Goal: Transaction & Acquisition: Book appointment/travel/reservation

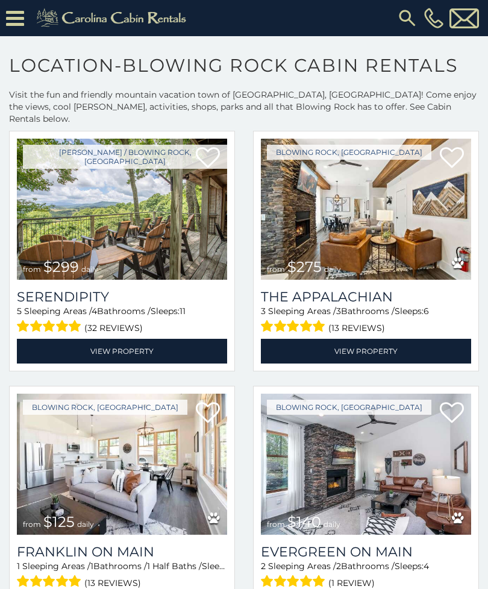
scroll to position [563, 0]
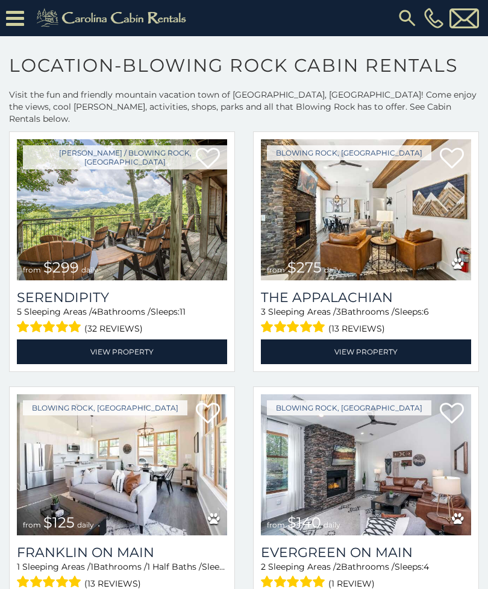
click at [55, 258] on span "$299" at bounding box center [61, 266] width 36 height 17
click at [66, 343] on link "View Property" at bounding box center [122, 351] width 210 height 25
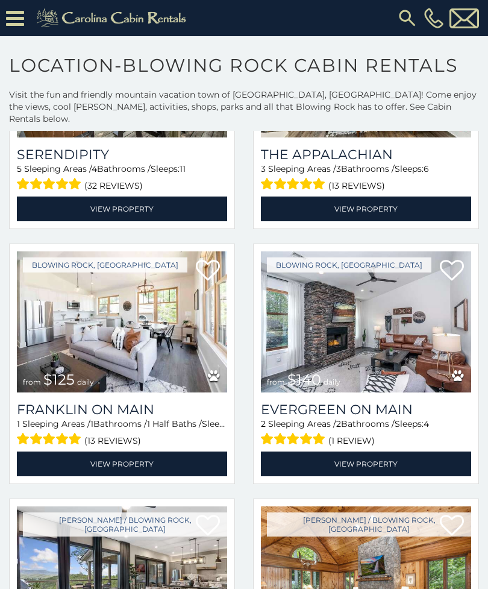
scroll to position [706, 0]
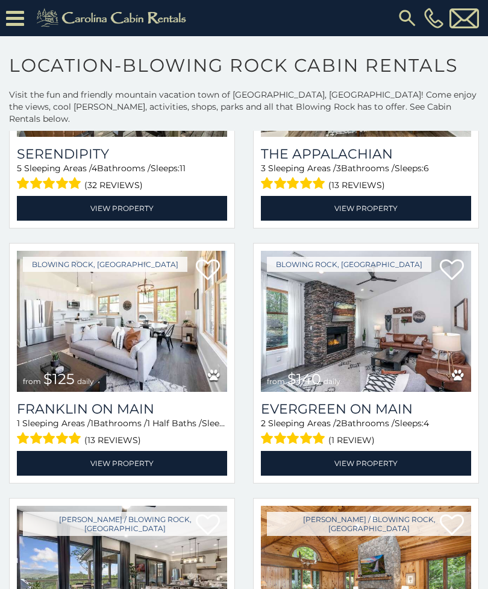
click at [381, 339] on img at bounding box center [366, 321] width 210 height 141
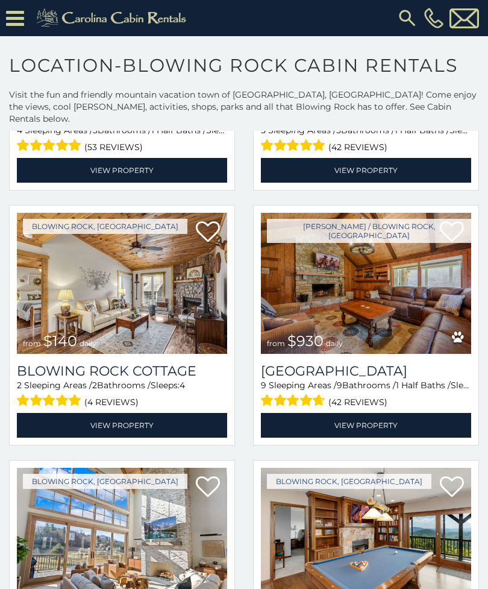
scroll to position [1764, 0]
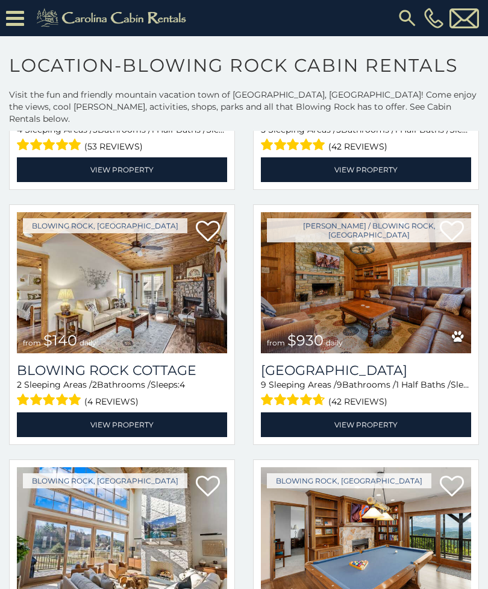
click at [51, 413] on link "View Property" at bounding box center [122, 424] width 210 height 25
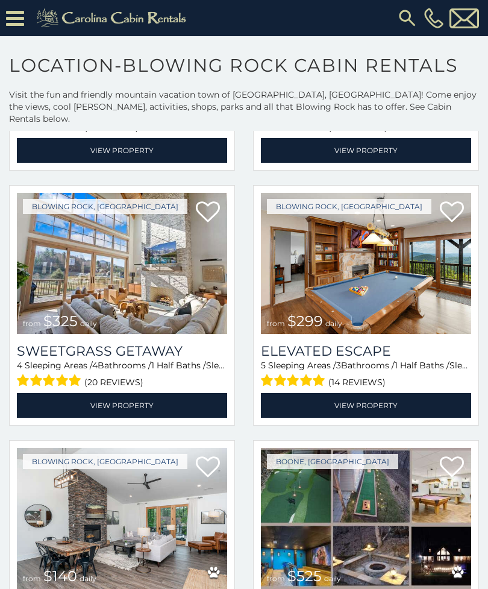
scroll to position [2040, 0]
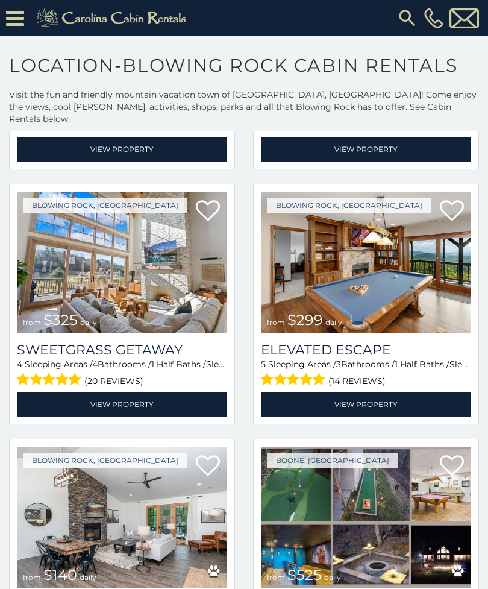
click at [49, 392] on link "View Property" at bounding box center [122, 404] width 210 height 25
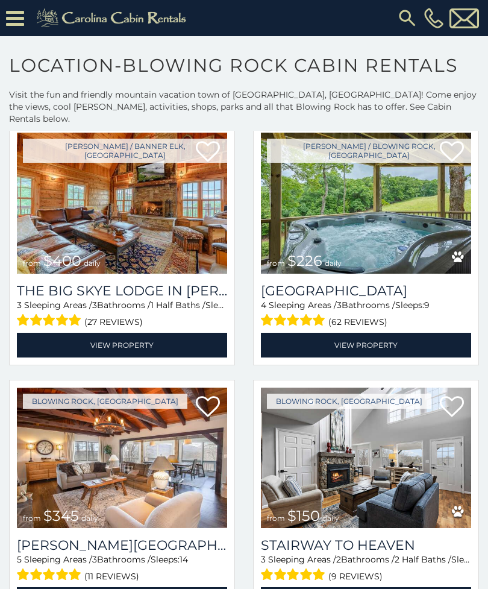
scroll to position [2609, 0]
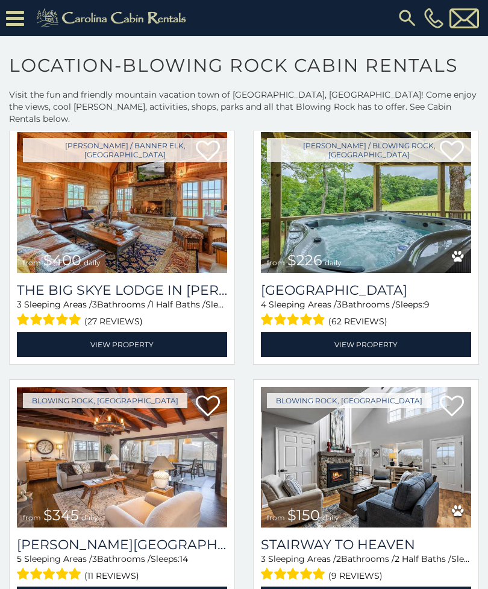
click at [43, 333] on link "View Property" at bounding box center [122, 344] width 210 height 25
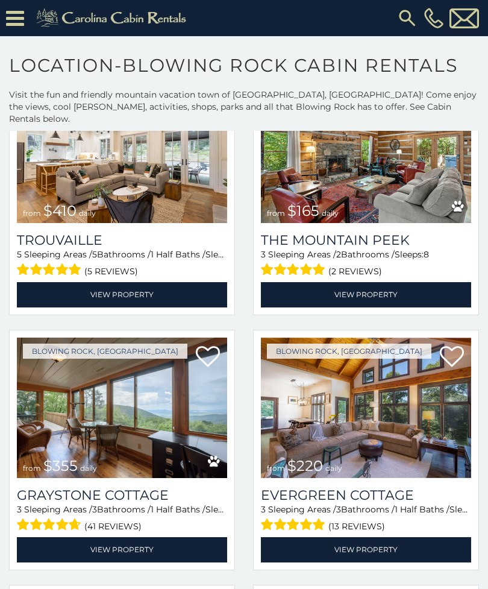
scroll to position [3170, 0]
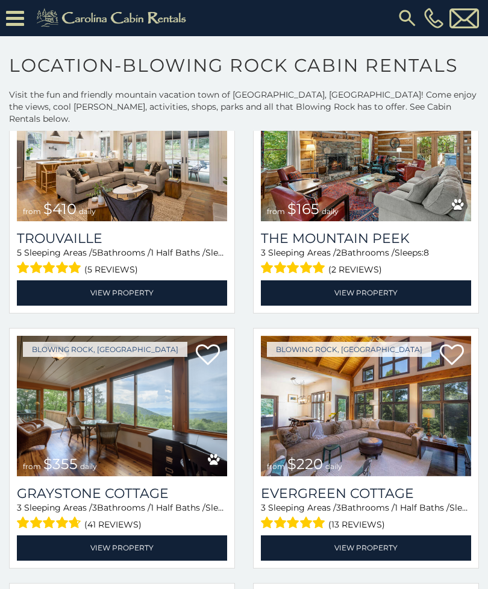
click at [415, 280] on link "View Property" at bounding box center [366, 292] width 210 height 25
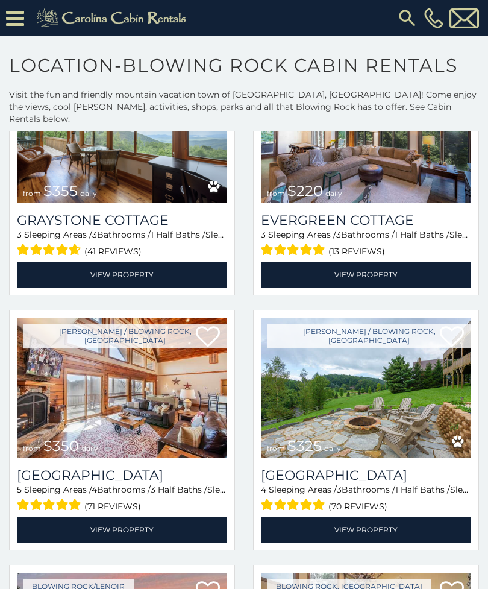
scroll to position [3440, 0]
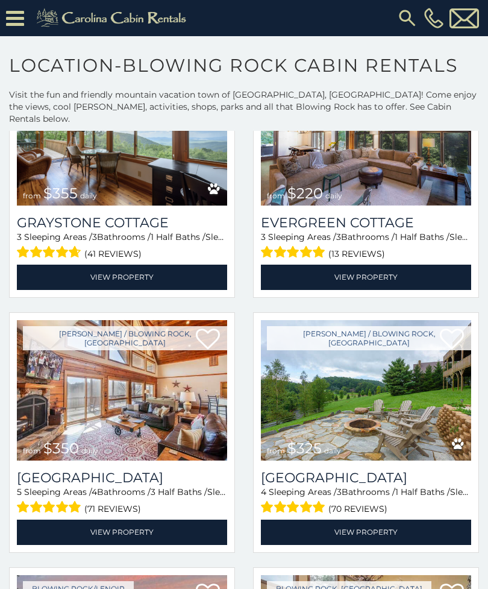
click at [406, 266] on link "View Property" at bounding box center [366, 277] width 210 height 25
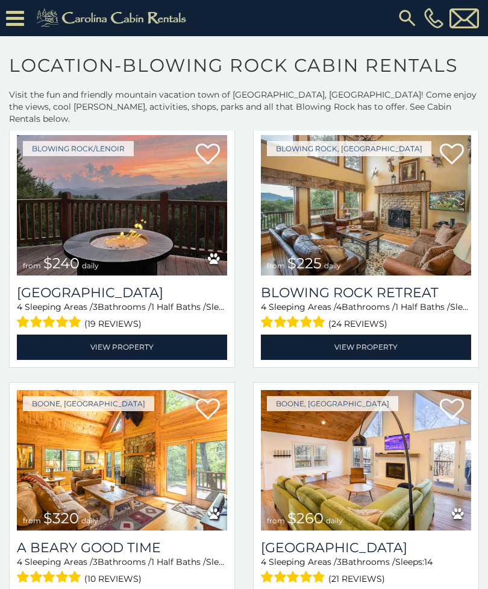
scroll to position [3879, 0]
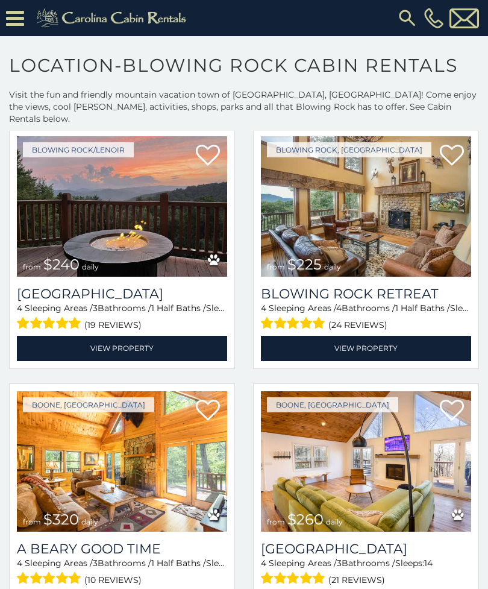
click at [39, 336] on link "View Property" at bounding box center [122, 348] width 210 height 25
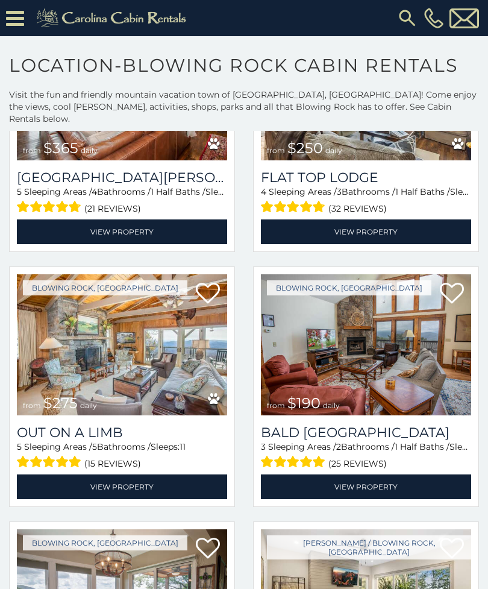
scroll to position [5802, 0]
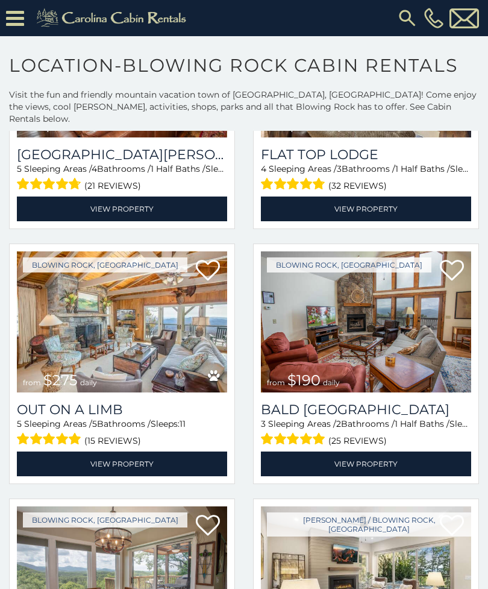
click at [276, 451] on link "View Property" at bounding box center [366, 463] width 210 height 25
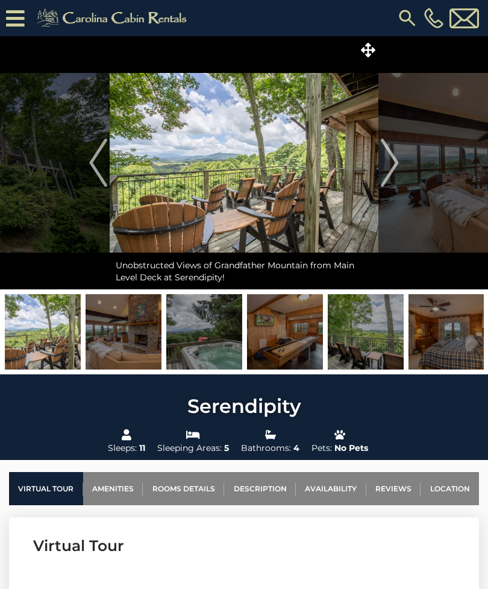
click at [389, 163] on img "Next" at bounding box center [390, 163] width 18 height 48
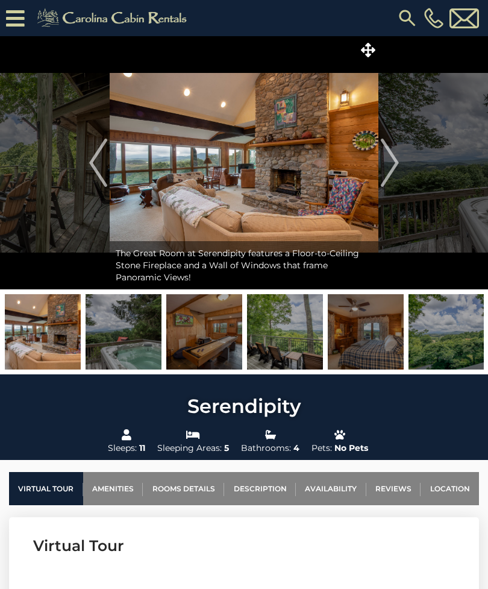
click at [388, 162] on img "Next" at bounding box center [390, 163] width 18 height 48
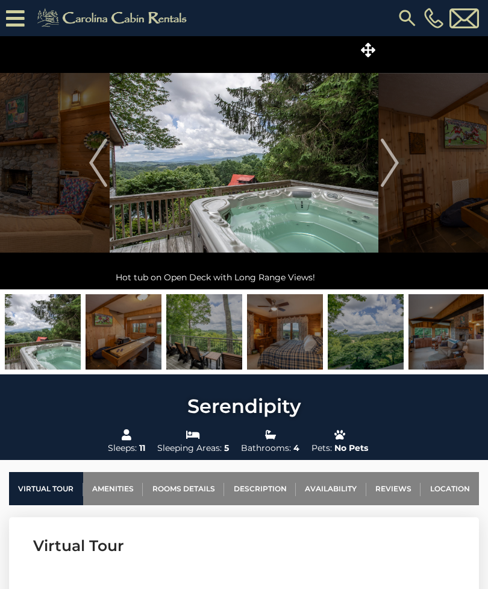
click at [391, 158] on img "Next" at bounding box center [390, 163] width 18 height 48
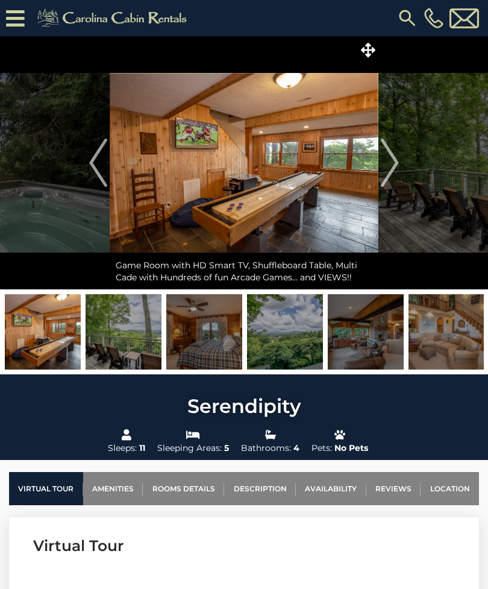
click at [396, 158] on img "Next" at bounding box center [390, 163] width 18 height 48
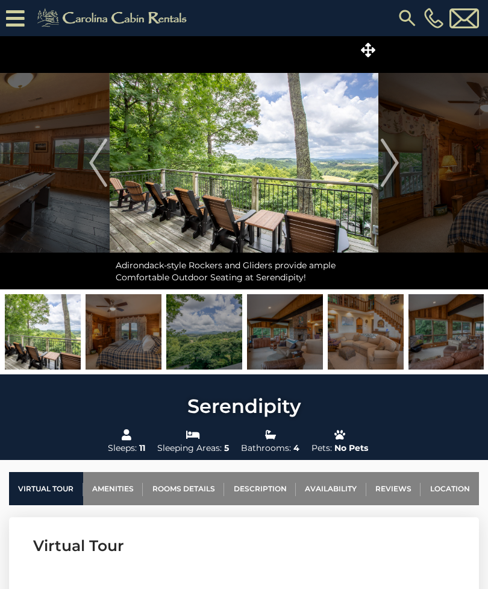
click at [392, 158] on img "Next" at bounding box center [390, 163] width 18 height 48
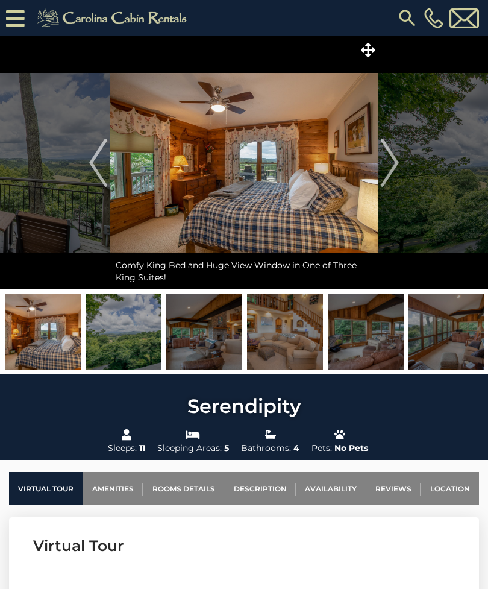
click at [385, 164] on img "Next" at bounding box center [390, 163] width 18 height 48
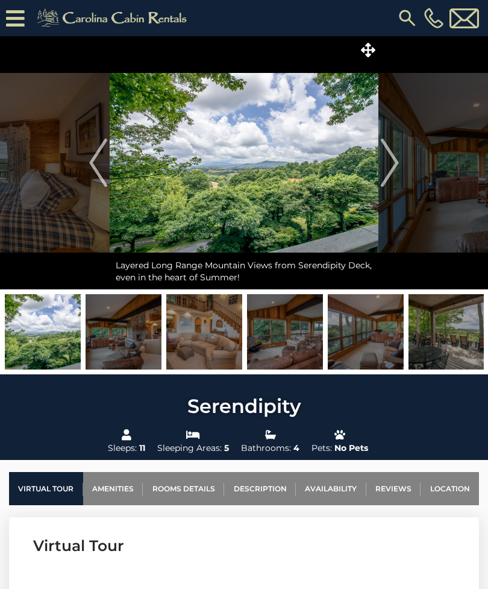
click at [392, 158] on img "Next" at bounding box center [390, 163] width 18 height 48
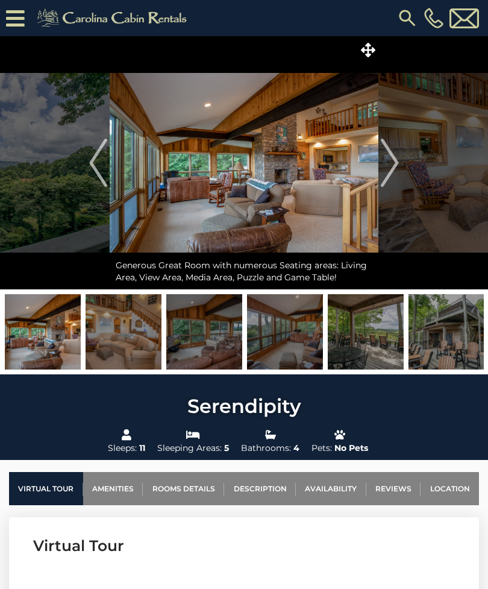
click at [398, 161] on img "Next" at bounding box center [390, 163] width 18 height 48
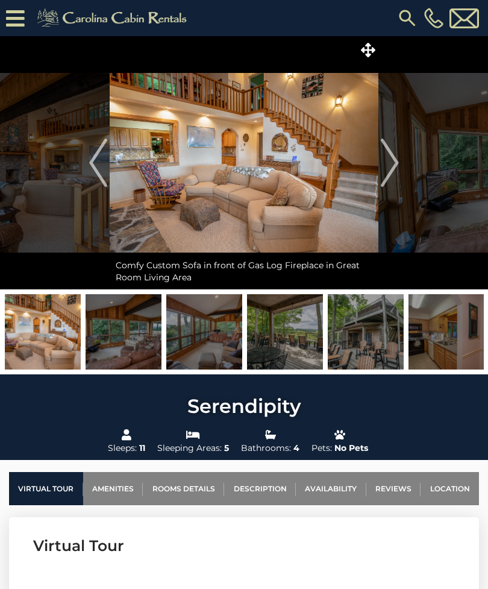
click at [395, 160] on img "Next" at bounding box center [390, 163] width 18 height 48
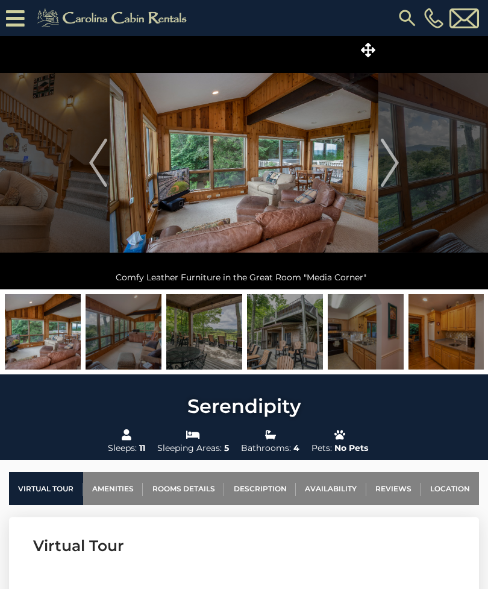
click at [391, 163] on img "Next" at bounding box center [390, 163] width 18 height 48
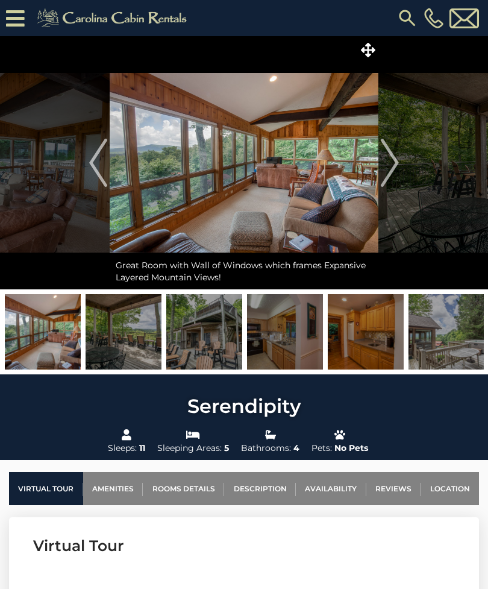
click at [393, 169] on img "Next" at bounding box center [390, 163] width 18 height 48
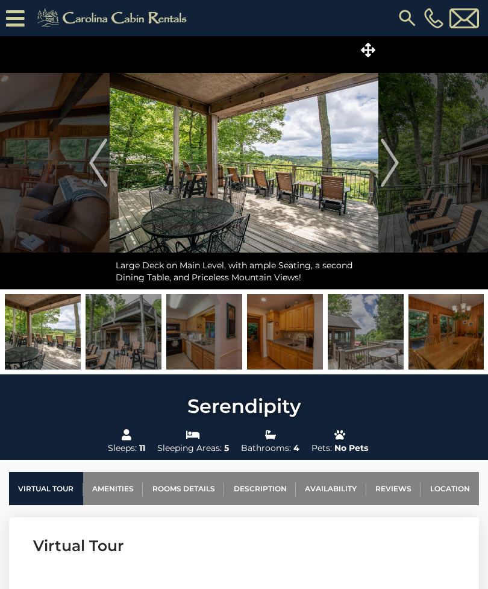
click at [399, 167] on button "Next" at bounding box center [389, 162] width 23 height 253
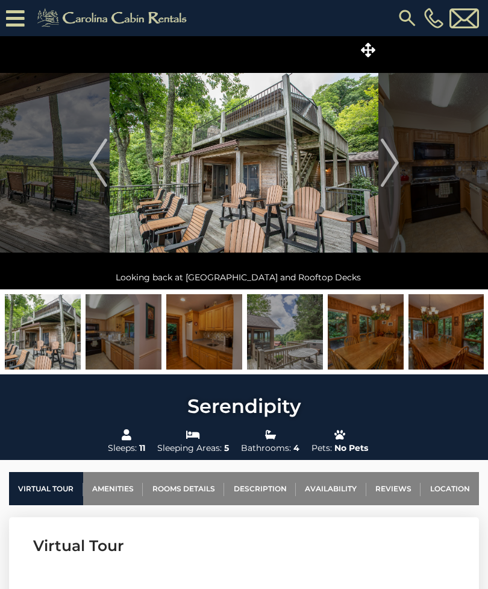
click at [395, 165] on img "Next" at bounding box center [390, 163] width 18 height 48
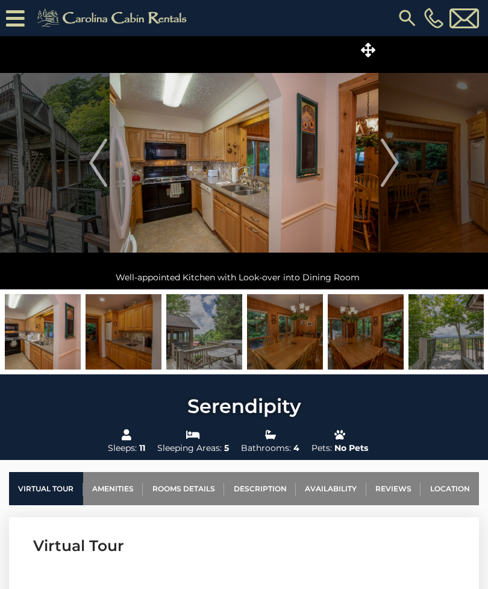
click at [395, 169] on img "Next" at bounding box center [390, 163] width 18 height 48
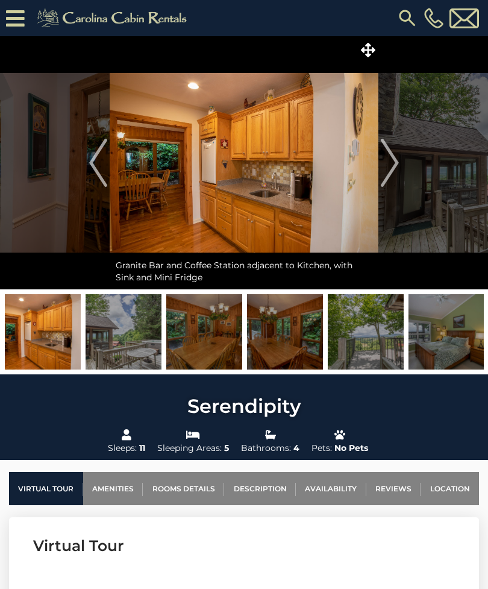
click at [395, 171] on img "Next" at bounding box center [390, 163] width 18 height 48
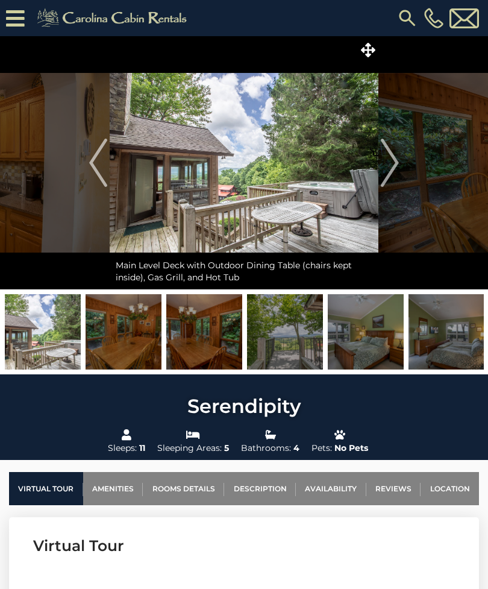
click at [394, 171] on img "Next" at bounding box center [390, 163] width 18 height 48
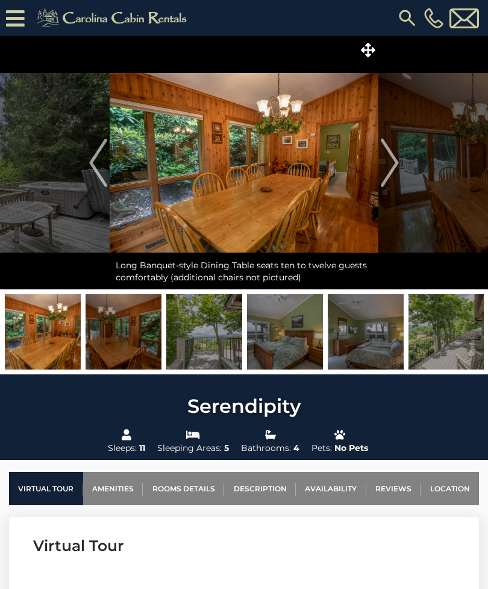
click at [396, 169] on img "Next" at bounding box center [390, 163] width 18 height 48
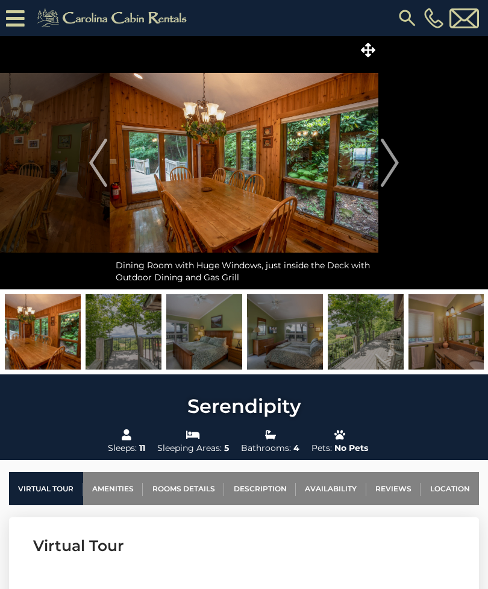
click at [396, 170] on img "Next" at bounding box center [390, 163] width 18 height 48
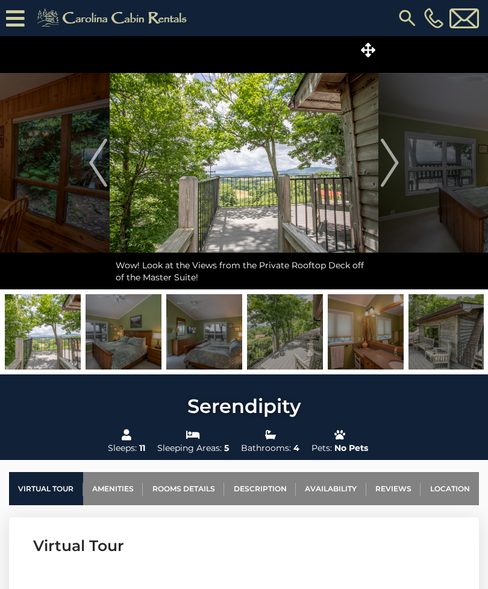
click at [398, 168] on img "Next" at bounding box center [390, 163] width 18 height 48
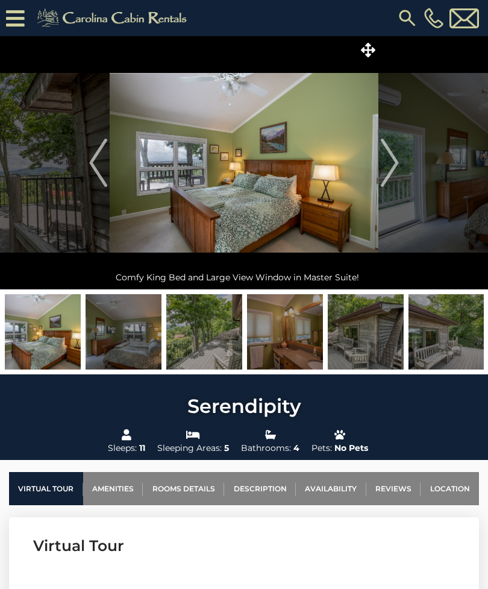
click at [392, 170] on img "Next" at bounding box center [390, 163] width 18 height 48
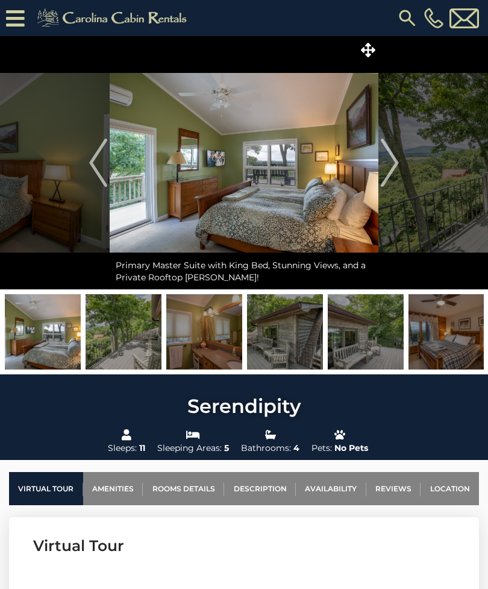
click at [391, 171] on img "Next" at bounding box center [390, 163] width 18 height 48
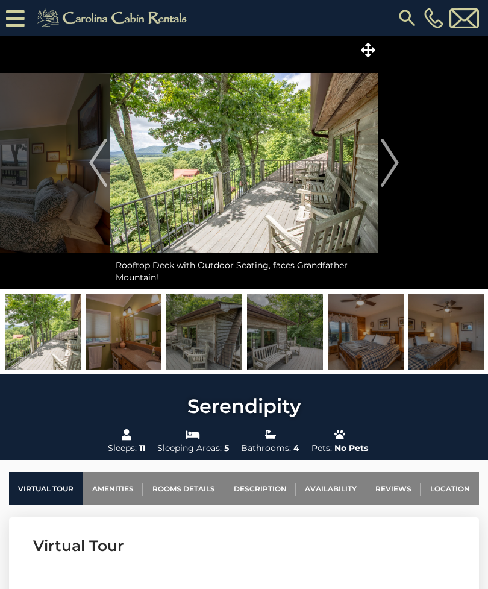
click at [395, 171] on img "Next" at bounding box center [390, 163] width 18 height 48
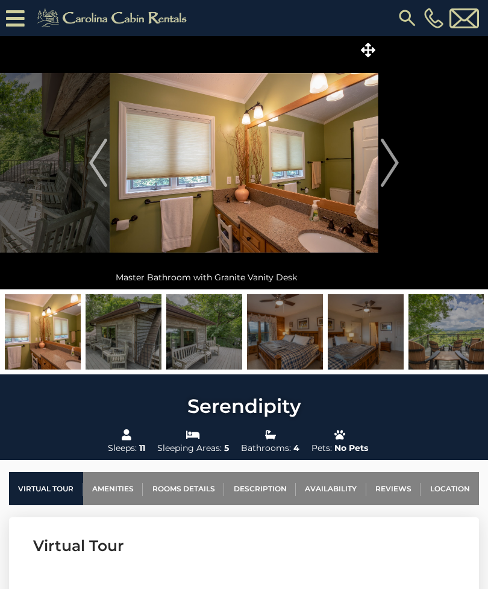
click at [395, 166] on img "Next" at bounding box center [390, 163] width 18 height 48
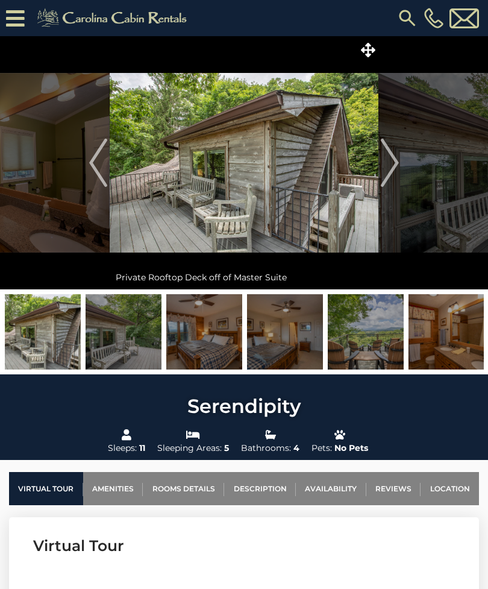
click at [395, 165] on img "Next" at bounding box center [390, 163] width 18 height 48
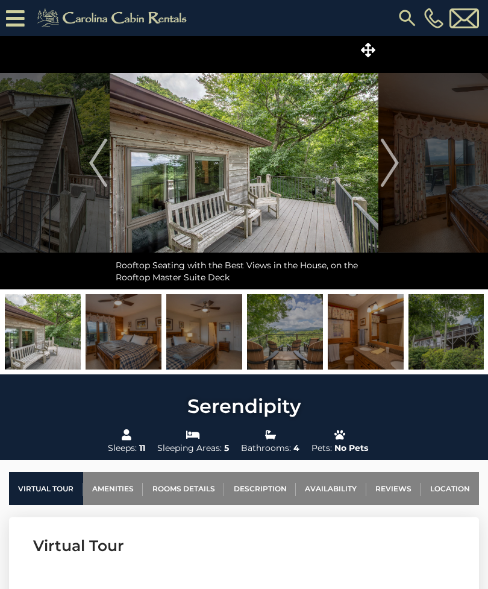
click at [394, 170] on img "Next" at bounding box center [390, 163] width 18 height 48
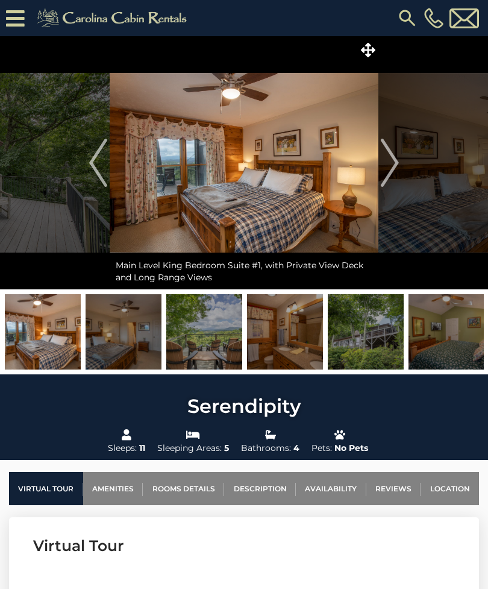
click at [395, 168] on img "Next" at bounding box center [390, 163] width 18 height 48
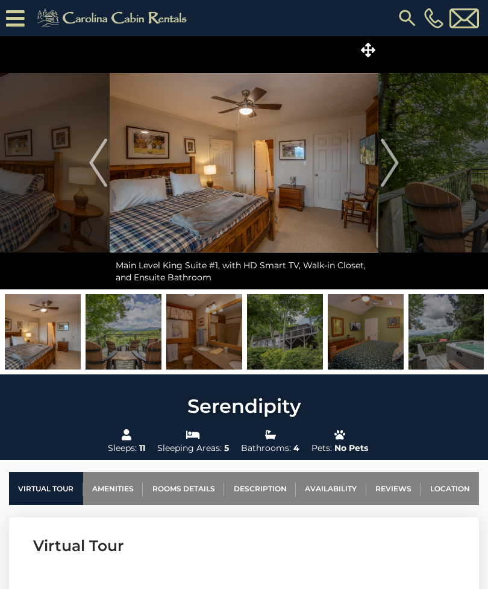
click at [393, 171] on img "Next" at bounding box center [390, 163] width 18 height 48
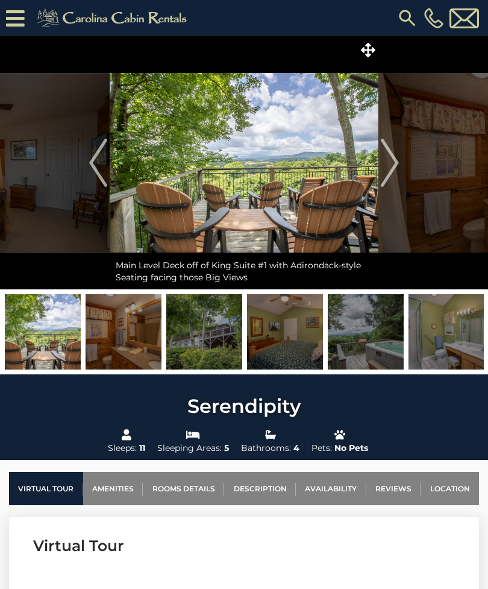
click at [390, 179] on img "Next" at bounding box center [390, 163] width 18 height 48
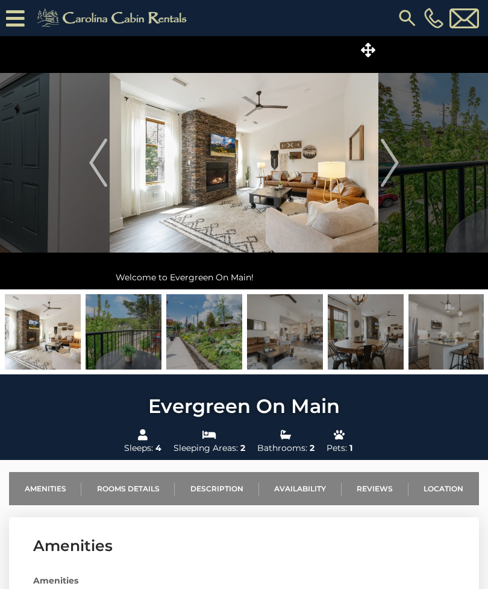
click at [387, 163] on img "Next" at bounding box center [390, 163] width 18 height 48
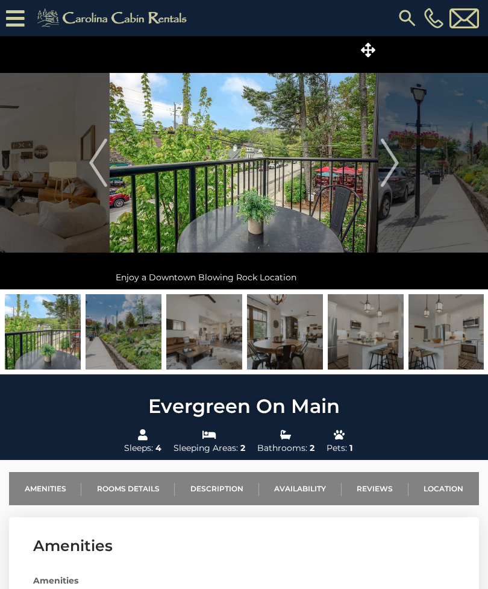
click at [386, 161] on img "Next" at bounding box center [390, 163] width 18 height 48
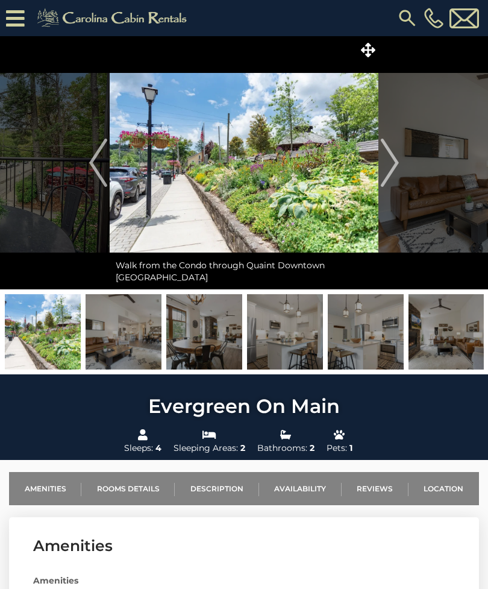
click at [387, 159] on img "Next" at bounding box center [390, 163] width 18 height 48
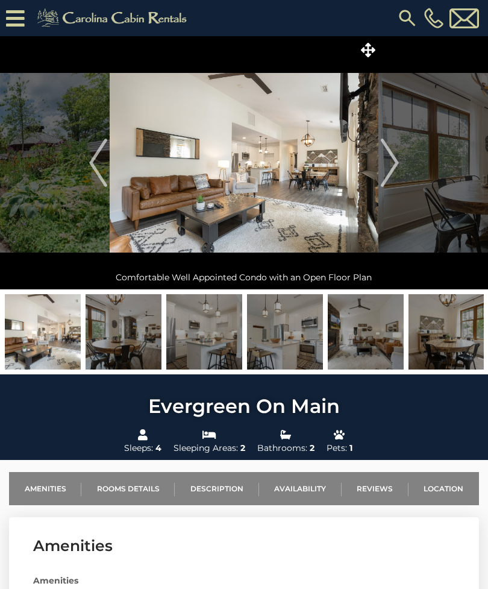
click at [387, 164] on img "Next" at bounding box center [390, 163] width 18 height 48
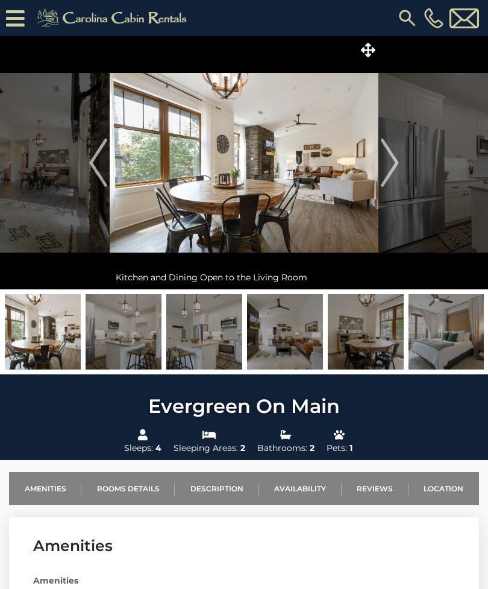
click at [391, 163] on img "Next" at bounding box center [390, 163] width 18 height 48
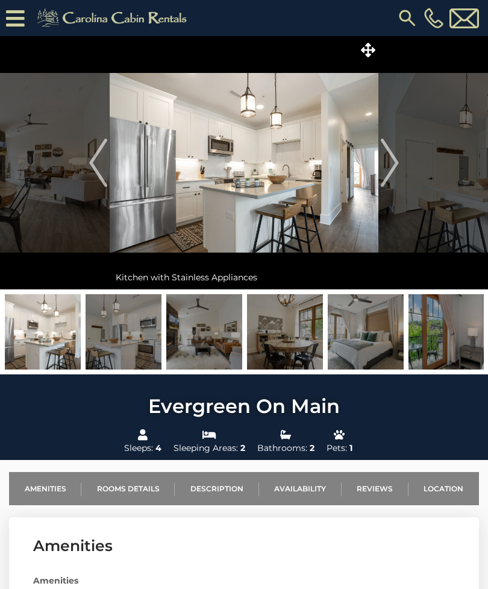
click at [395, 159] on img "Next" at bounding box center [390, 163] width 18 height 48
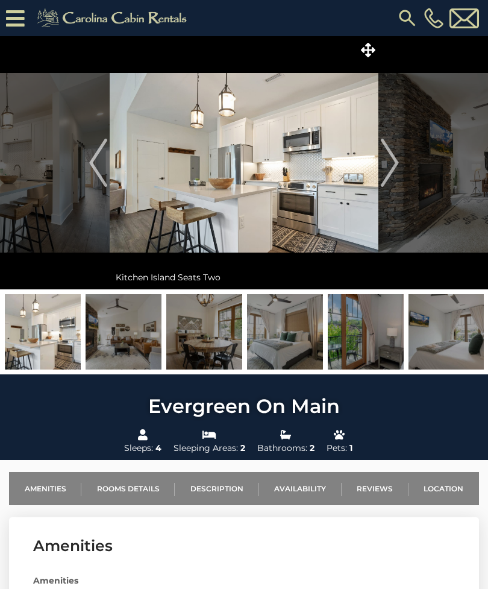
click at [392, 160] on img "Next" at bounding box center [390, 163] width 18 height 48
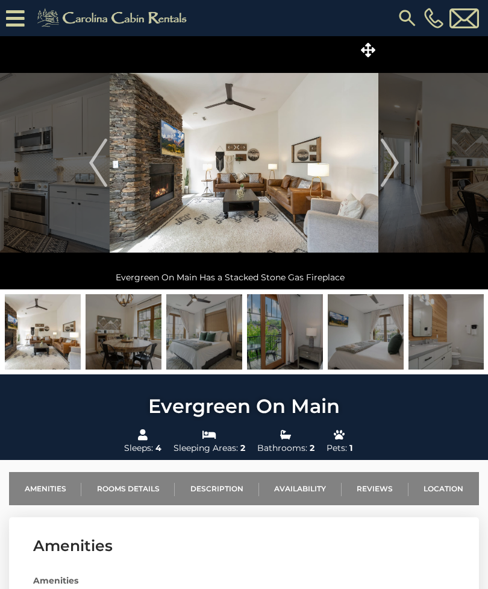
click at [392, 160] on img "Next" at bounding box center [390, 163] width 18 height 48
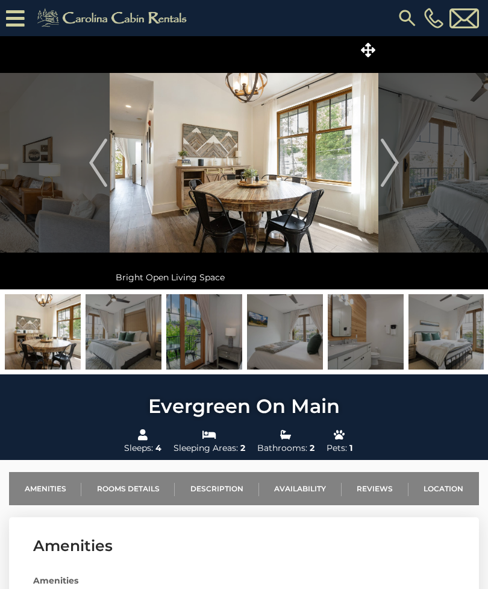
click at [387, 166] on img "Next" at bounding box center [390, 163] width 18 height 48
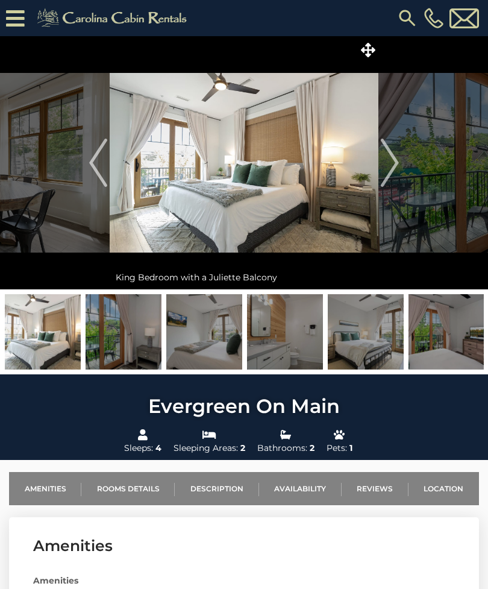
click at [392, 164] on img "Next" at bounding box center [390, 163] width 18 height 48
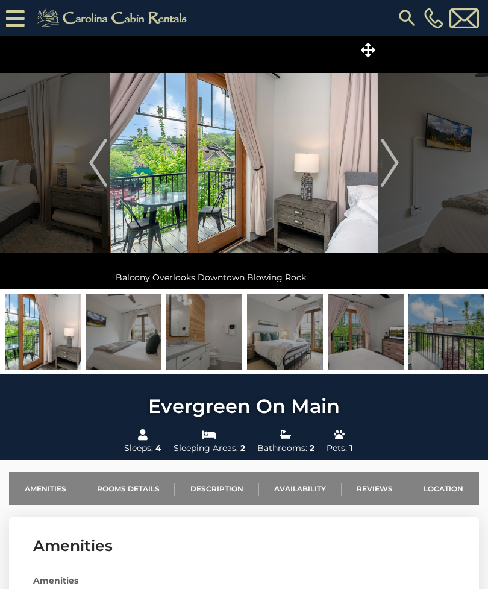
click at [387, 163] on img "Next" at bounding box center [390, 163] width 18 height 48
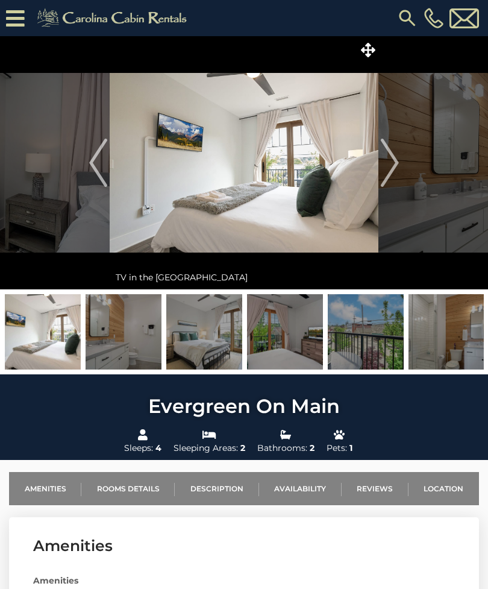
click at [389, 165] on img "Next" at bounding box center [390, 163] width 18 height 48
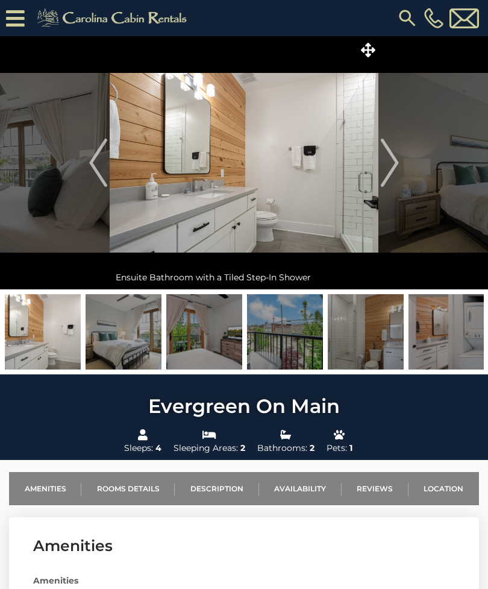
click at [386, 164] on img "Next" at bounding box center [390, 163] width 18 height 48
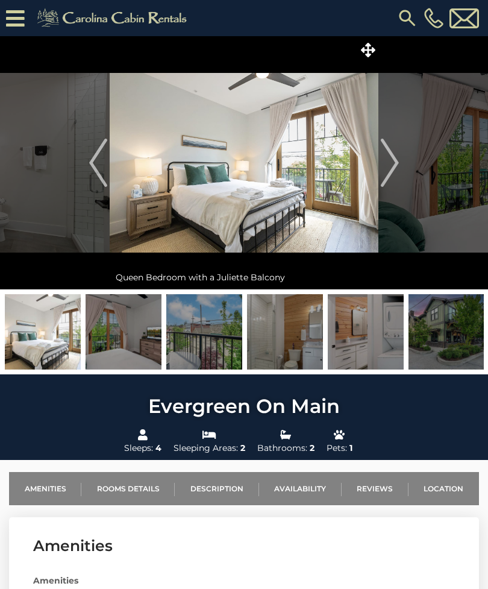
click at [391, 164] on img "Next" at bounding box center [390, 163] width 18 height 48
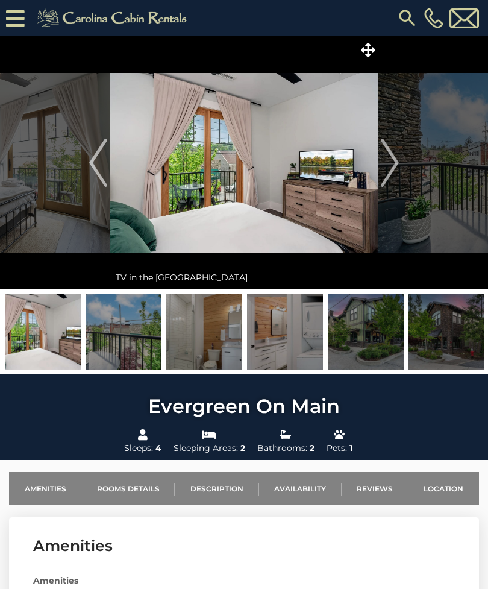
click at [390, 163] on img "Next" at bounding box center [390, 163] width 18 height 48
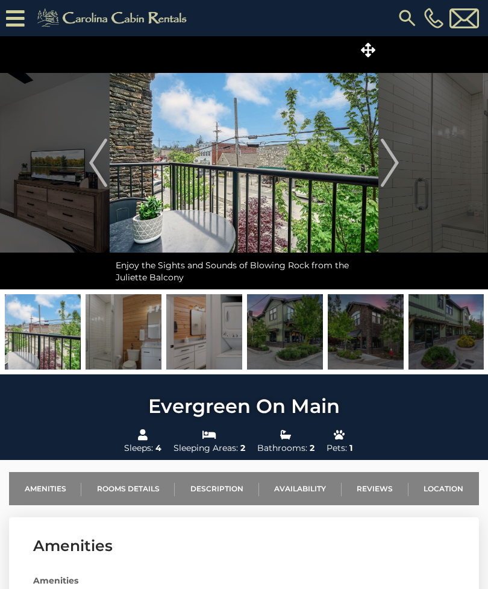
click at [392, 161] on img "Next" at bounding box center [390, 163] width 18 height 48
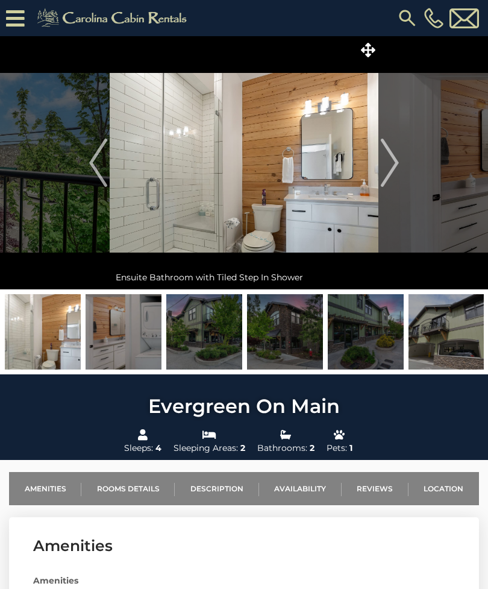
click at [391, 160] on img "Next" at bounding box center [390, 163] width 18 height 48
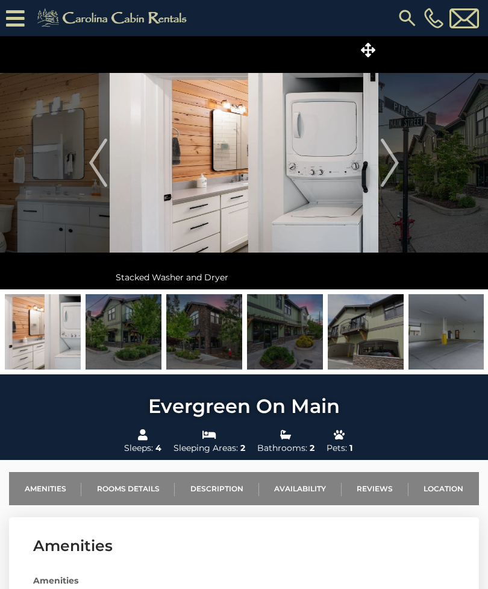
click at [390, 166] on img "Next" at bounding box center [390, 163] width 18 height 48
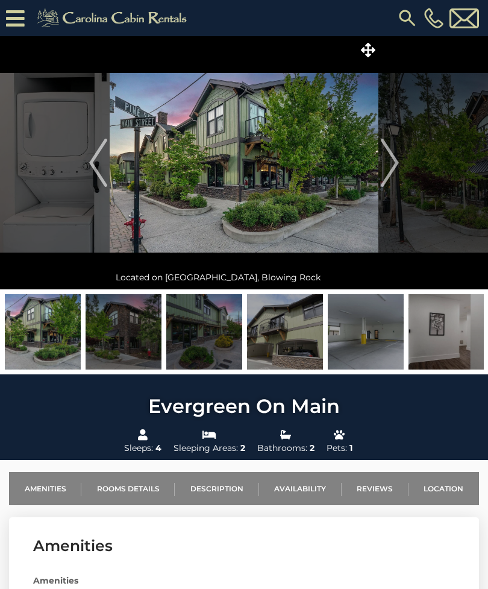
click at [387, 163] on img "Next" at bounding box center [390, 163] width 18 height 48
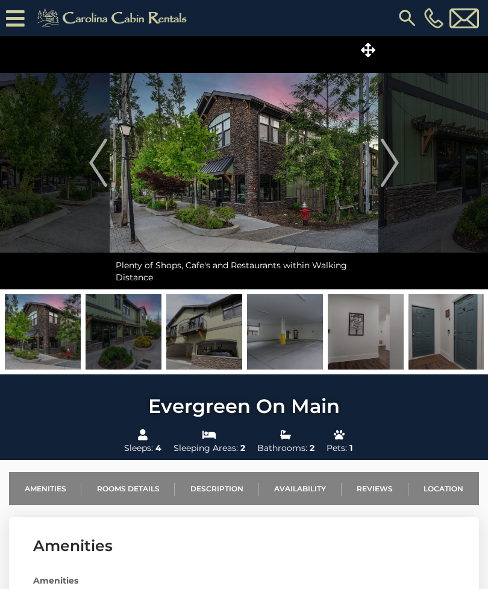
click at [385, 166] on img "Next" at bounding box center [390, 163] width 18 height 48
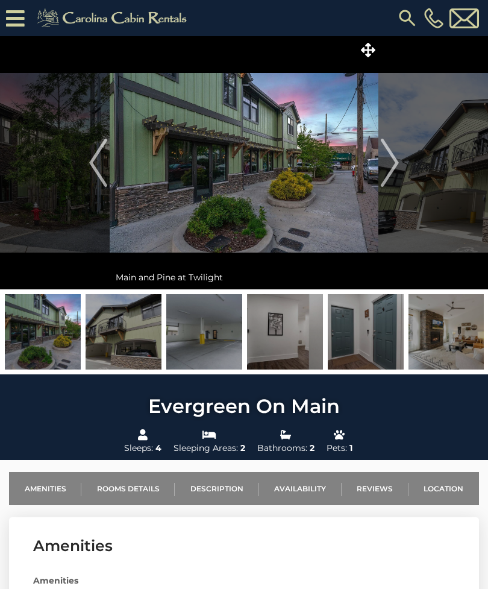
click at [388, 161] on img "Next" at bounding box center [390, 163] width 18 height 48
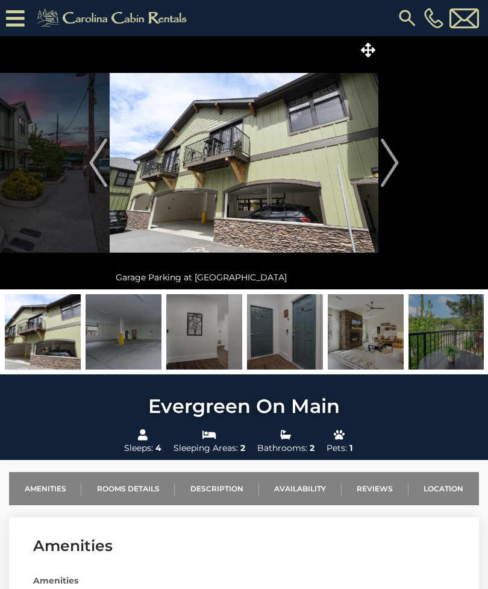
click at [389, 163] on img "Next" at bounding box center [390, 163] width 18 height 48
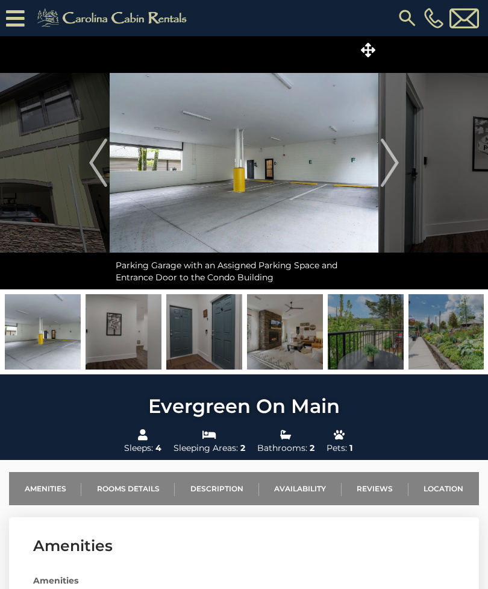
click at [397, 158] on img "Next" at bounding box center [390, 163] width 18 height 48
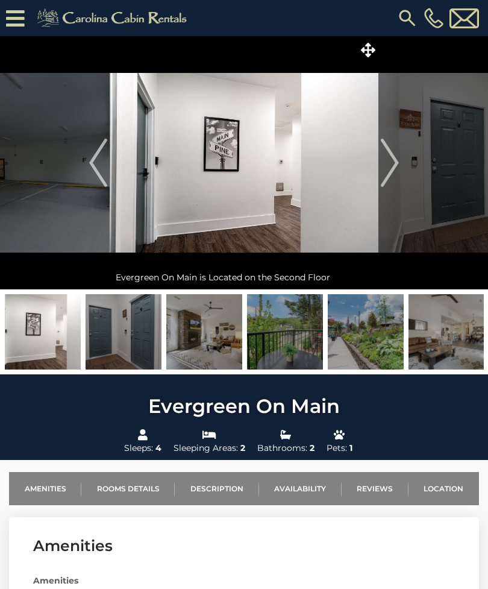
click at [388, 164] on img "Next" at bounding box center [390, 163] width 18 height 48
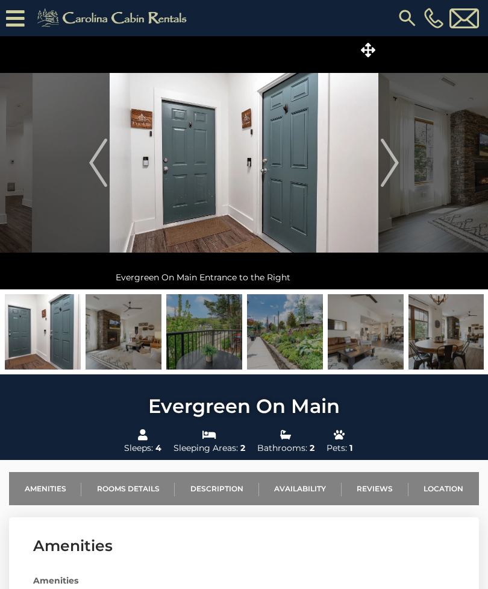
click at [391, 163] on img "Next" at bounding box center [390, 163] width 18 height 48
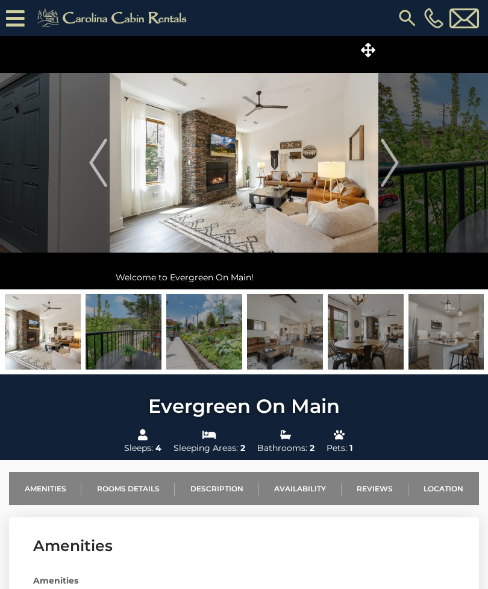
click at [306, 487] on link "Availability" at bounding box center [300, 488] width 83 height 33
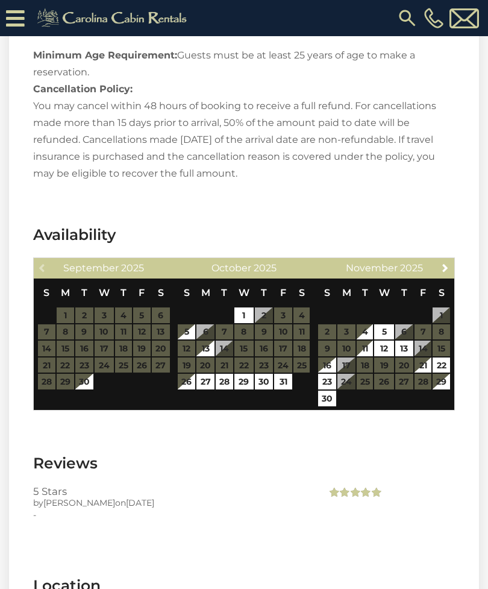
scroll to position [1626, 0]
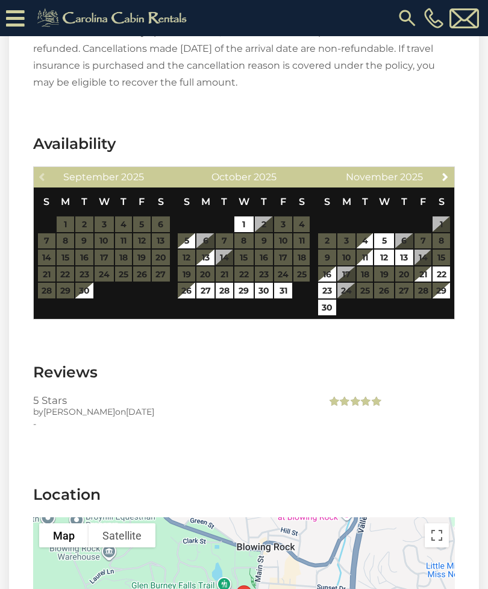
click at [282, 220] on table "S M T W T F S 1 2 3 4 5 6 7 8 9 10 11 12 13 14 15 16 17 18 19 20 21 22 23 24 25…" at bounding box center [243, 242] width 133 height 111
click at [286, 218] on table "S M T W T F S 1 2 3 4 5 6 7 8 9 10 11 12 13 14 15 16 17 18 19 20 21 22 23 24 25…" at bounding box center [243, 242] width 133 height 111
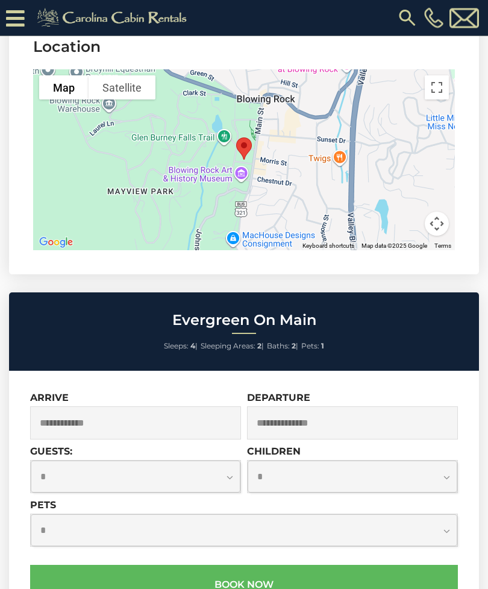
scroll to position [2074, 0]
click at [58, 418] on input "text" at bounding box center [135, 422] width 211 height 33
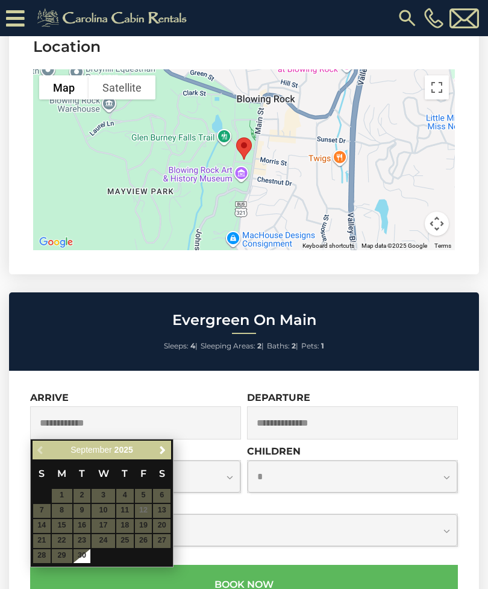
click at [156, 445] on link "Next" at bounding box center [162, 449] width 15 height 15
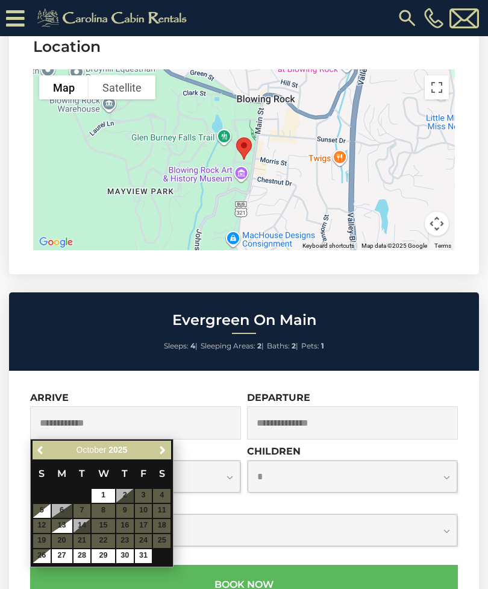
click at [37, 450] on span "Previous" at bounding box center [41, 450] width 10 height 10
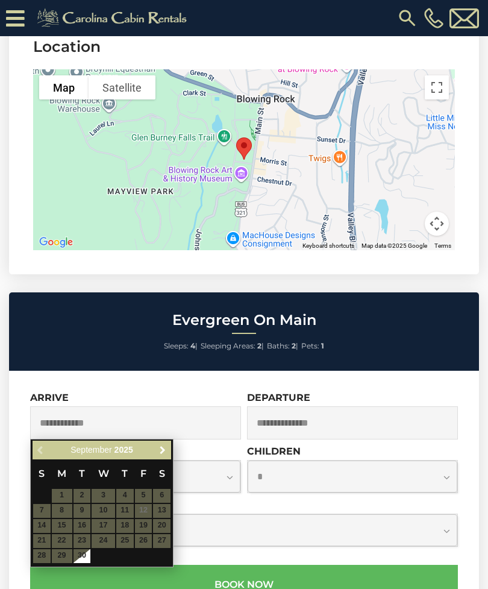
click at [157, 444] on link "Next" at bounding box center [162, 449] width 15 height 15
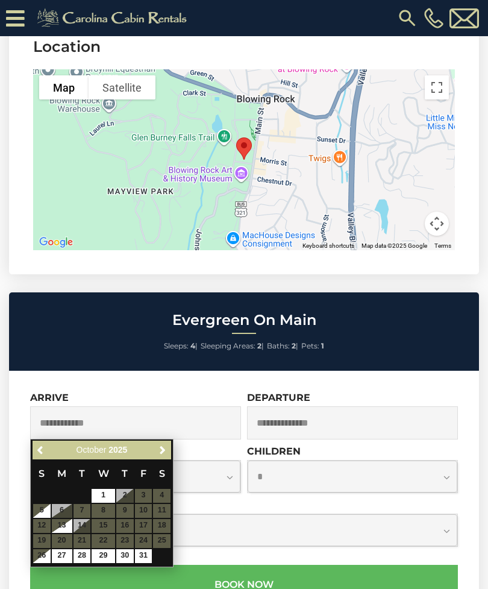
click at [143, 503] on table "S M T W T F S 1 2 3 4 5 6 7 8 9 10 11 12 13 14 15 16 17 18 19 20 21 22 23 24 25…" at bounding box center [102, 511] width 139 height 104
click at [145, 505] on table "S M T W T F S 1 2 3 4 5 6 7 8 9 10 11 12 13 14 15 16 17 18 19 20 21 22 23 24 25…" at bounding box center [102, 511] width 139 height 104
click at [61, 418] on input "text" at bounding box center [135, 422] width 211 height 33
click at [39, 444] on link "Previous" at bounding box center [41, 449] width 15 height 15
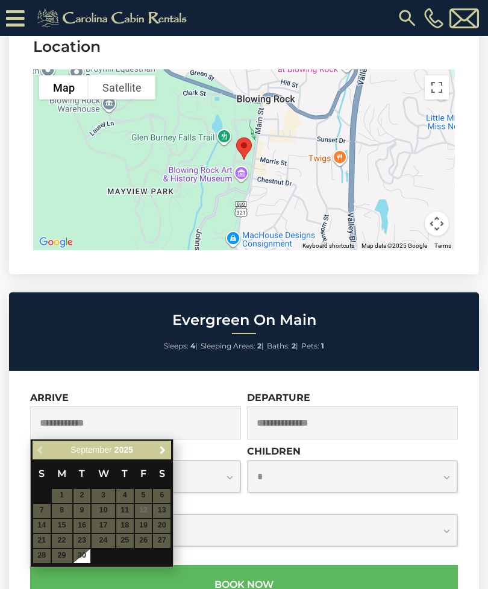
click at [155, 448] on link "Next" at bounding box center [162, 449] width 15 height 15
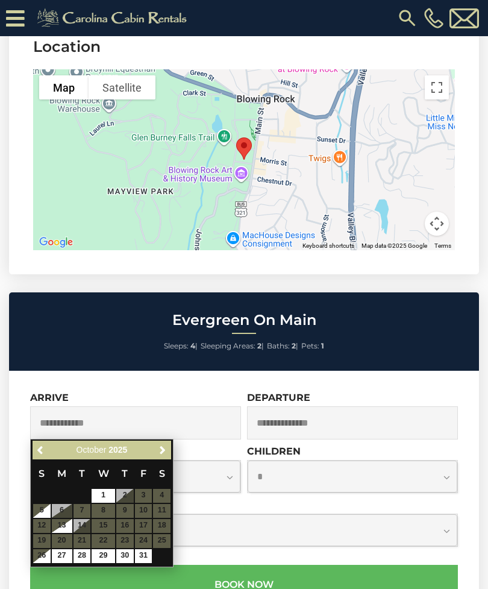
click at [140, 503] on table "S M T W T F S 1 2 3 4 5 6 7 8 9 10 11 12 13 14 15 16 17 18 19 20 21 22 23 24 25…" at bounding box center [102, 511] width 139 height 104
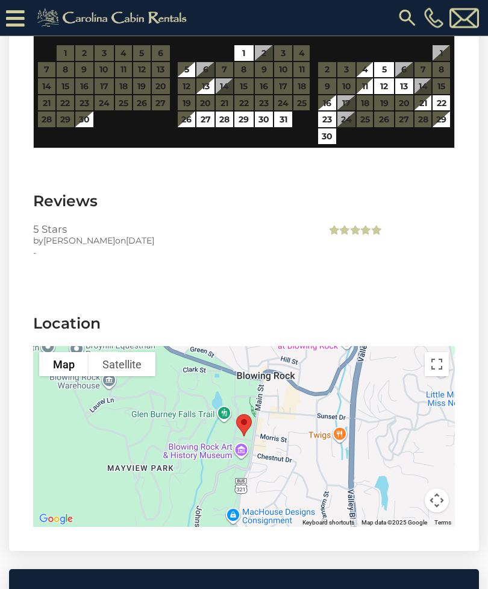
scroll to position [1774, 0]
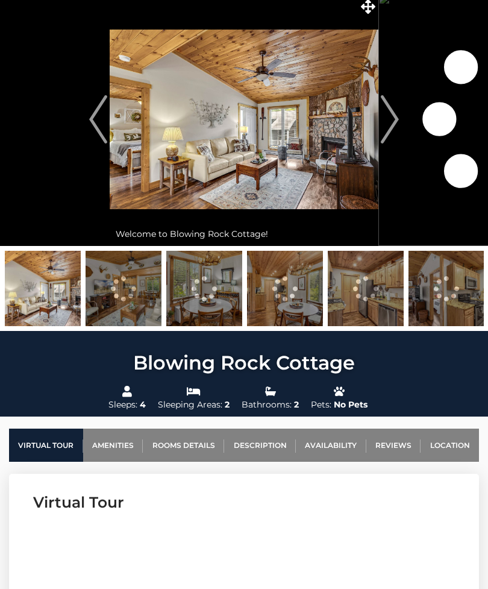
scroll to position [43, 0]
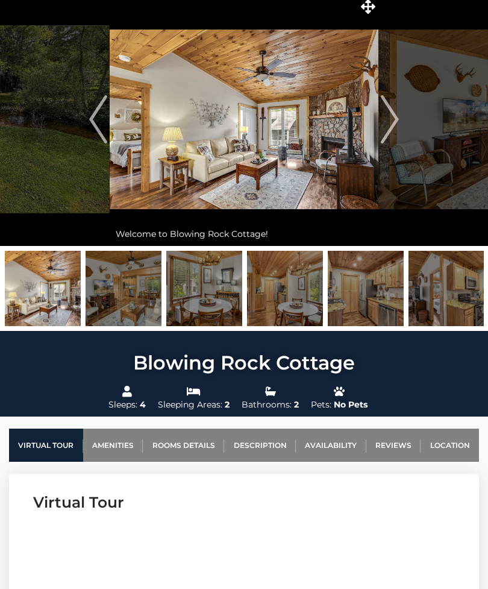
click at [317, 443] on link "Availability" at bounding box center [331, 444] width 70 height 33
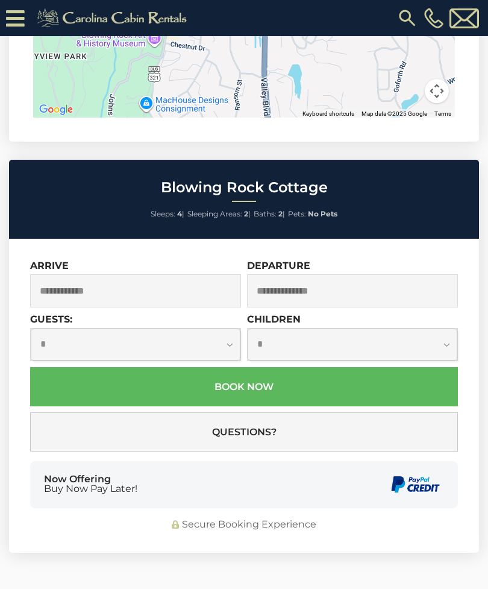
scroll to position [2961, 0]
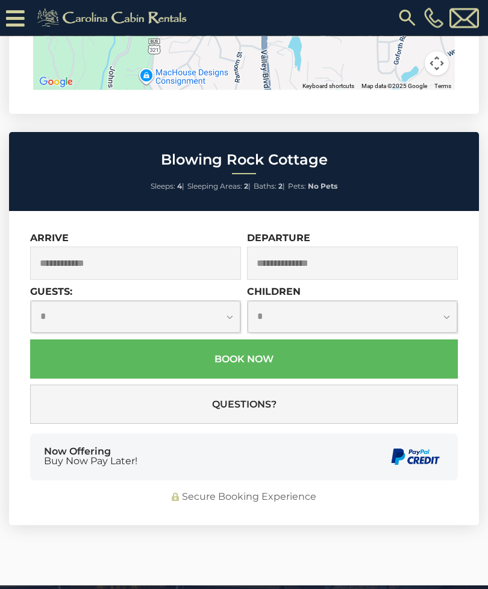
click at [101, 247] on input "text" at bounding box center [135, 263] width 211 height 33
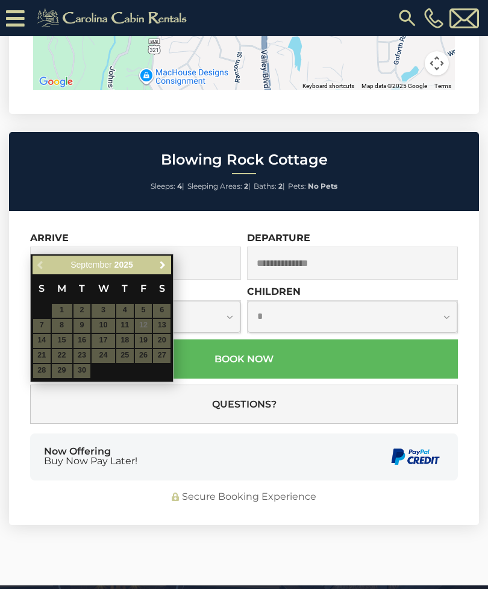
click at [168, 263] on link "Next" at bounding box center [162, 264] width 15 height 15
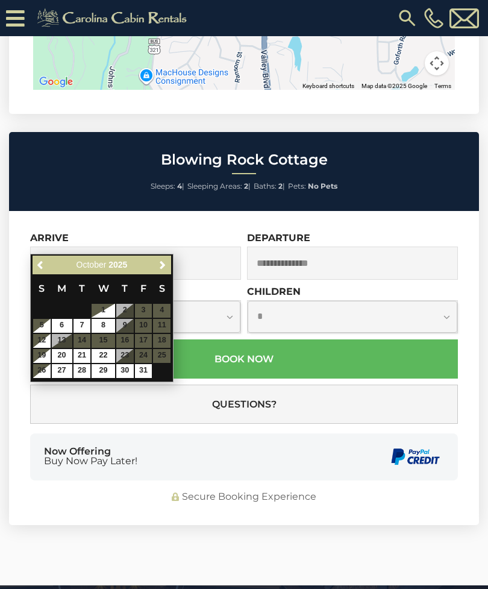
click at [145, 325] on table "S M T W T F S 1 2 3 4 5 6 7 8 9 10 11 12 13 14 15 16 17 18 19 20 21 22 23 24 25…" at bounding box center [102, 326] width 139 height 104
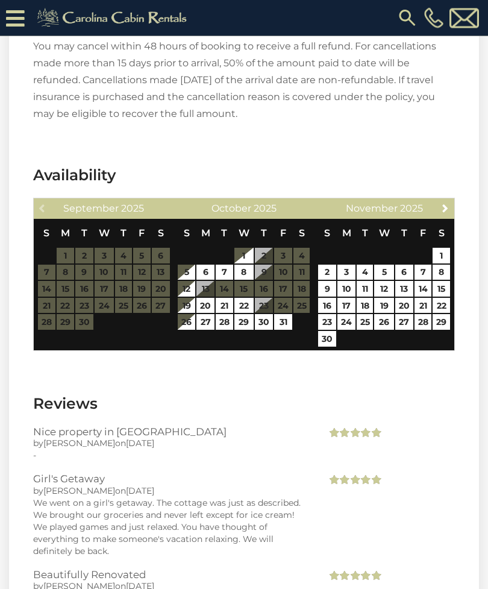
scroll to position [2102, 0]
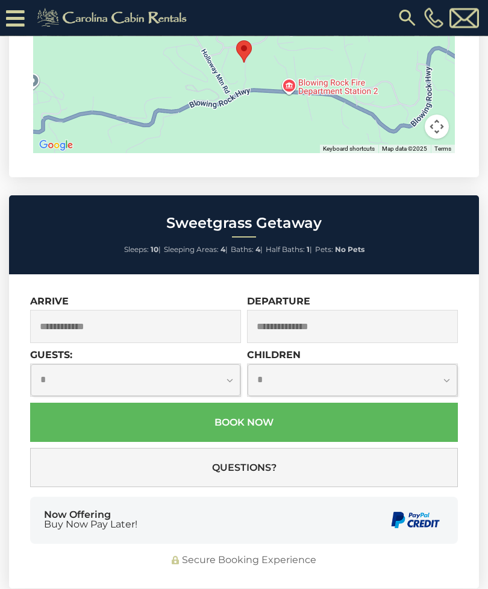
scroll to position [3751, 0]
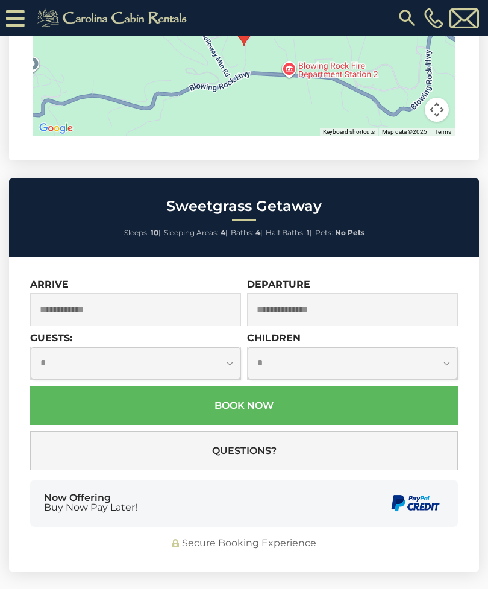
click at [51, 293] on input "text" at bounding box center [135, 309] width 211 height 33
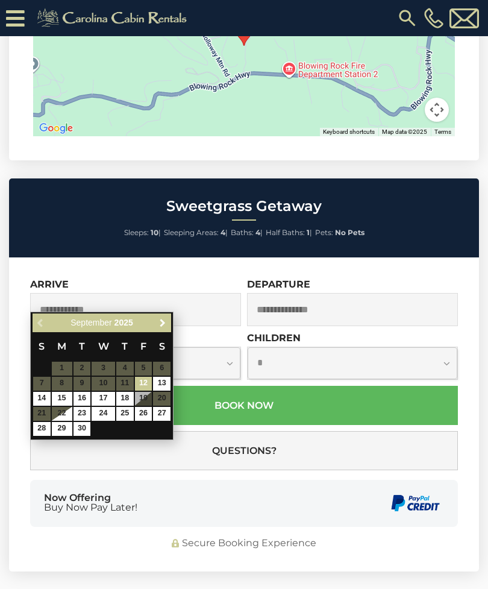
click at [156, 324] on link "Next" at bounding box center [162, 322] width 15 height 15
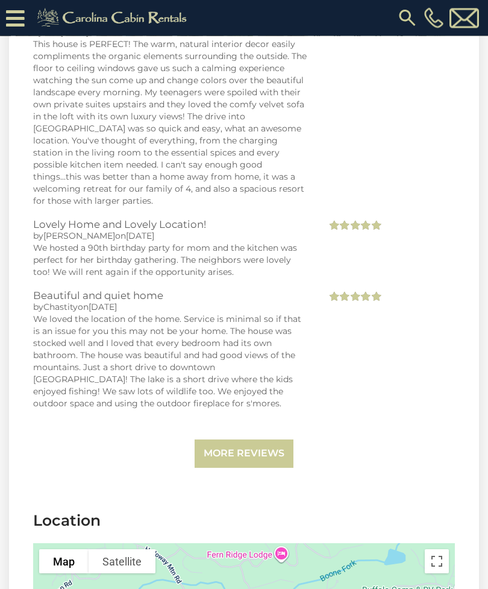
scroll to position [3154, 0]
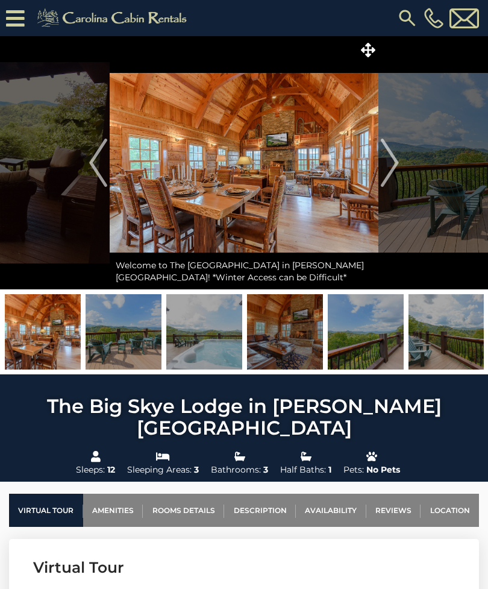
click at [316, 493] on link "Availability" at bounding box center [331, 509] width 70 height 33
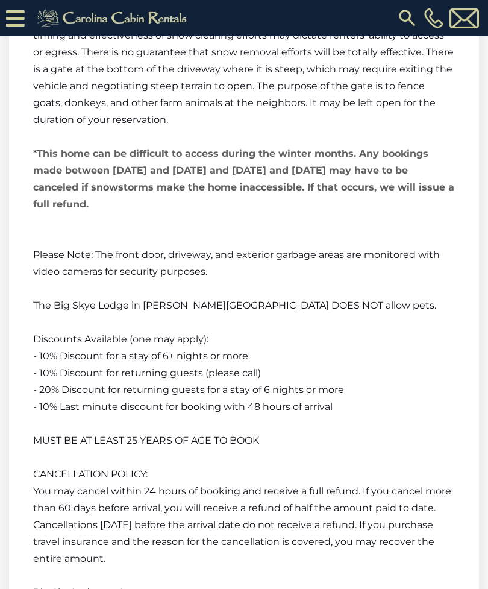
scroll to position [3141, 0]
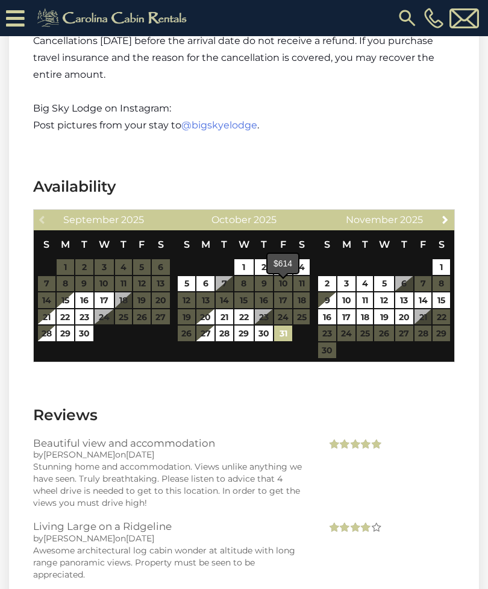
click at [285, 325] on link "31" at bounding box center [283, 333] width 18 height 16
type input "**********"
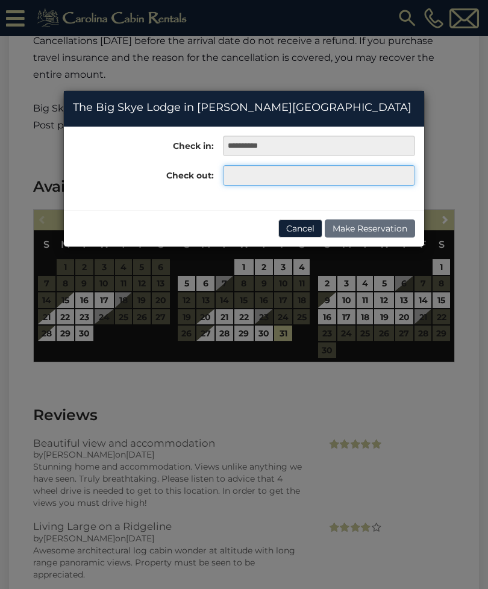
click at [330, 173] on input "text" at bounding box center [319, 175] width 192 height 20
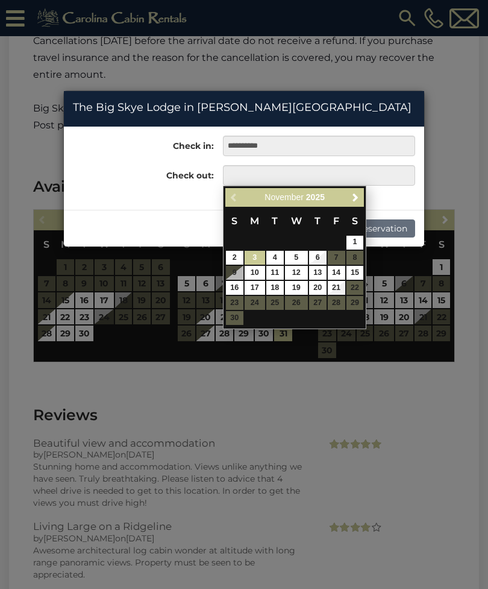
click at [253, 252] on link "3" at bounding box center [255, 258] width 20 height 14
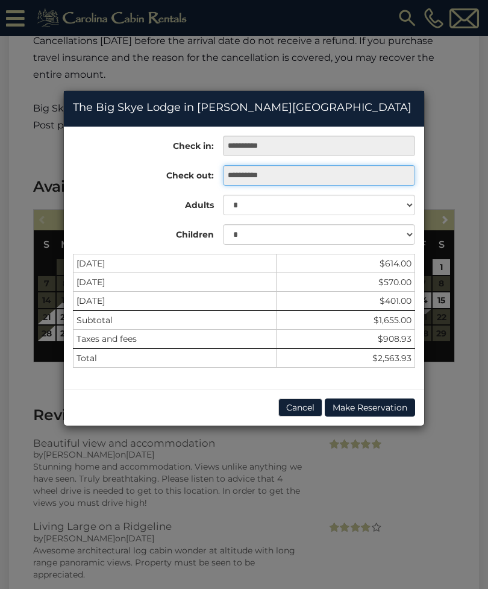
click at [326, 169] on input "**********" at bounding box center [319, 175] width 192 height 20
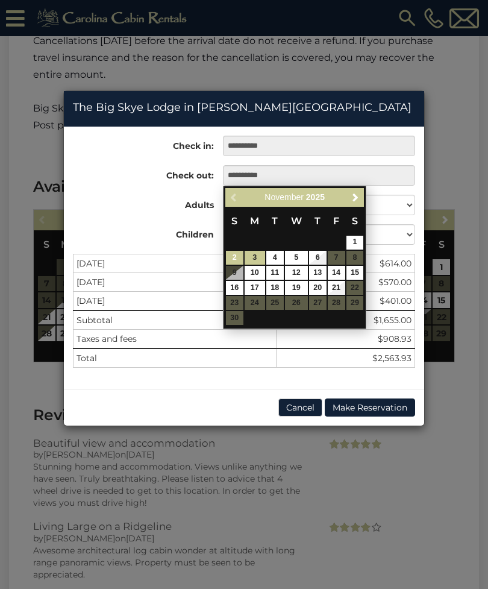
click at [233, 251] on link "2" at bounding box center [234, 258] width 17 height 14
type input "**********"
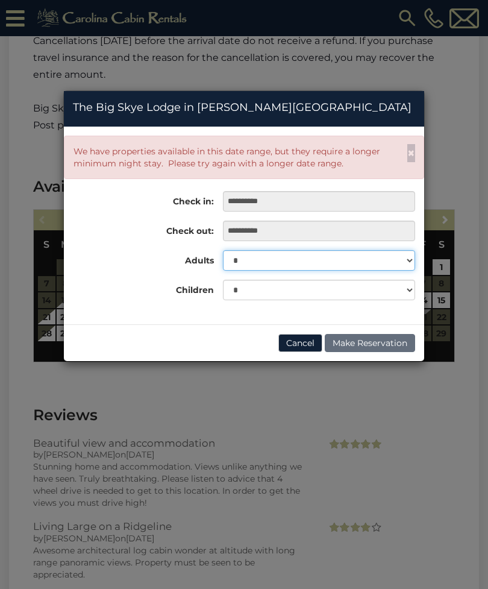
click at [390, 258] on select "* * * * * * * * * ** ** **" at bounding box center [319, 260] width 192 height 20
select select "*"
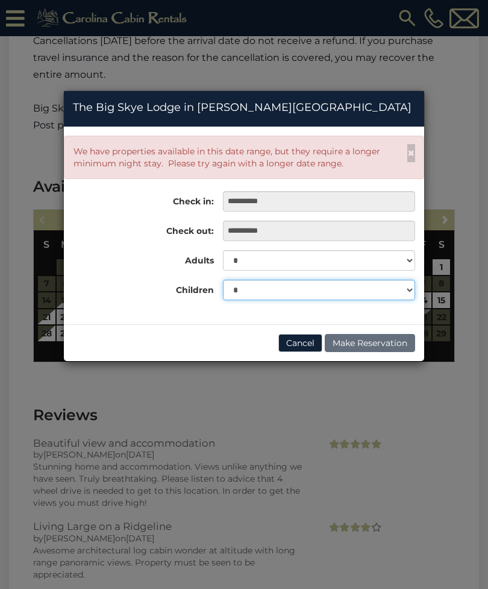
click at [356, 286] on select "* * * * * * * * * * ** ** **" at bounding box center [319, 290] width 192 height 20
select select "*"
click at [454, 136] on div "**********" at bounding box center [244, 294] width 488 height 589
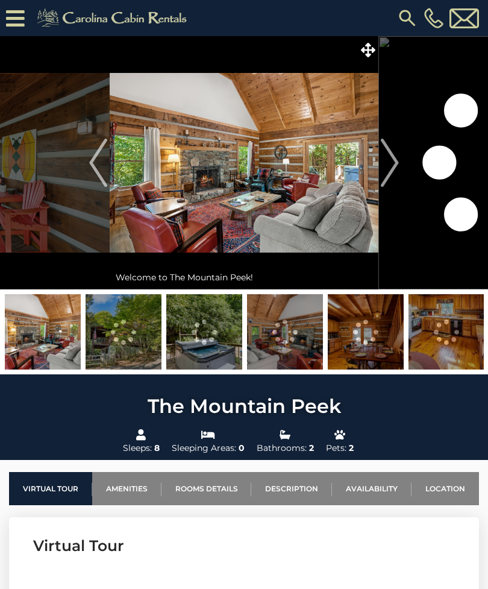
click at [367, 484] on link "Availability" at bounding box center [372, 488] width 80 height 33
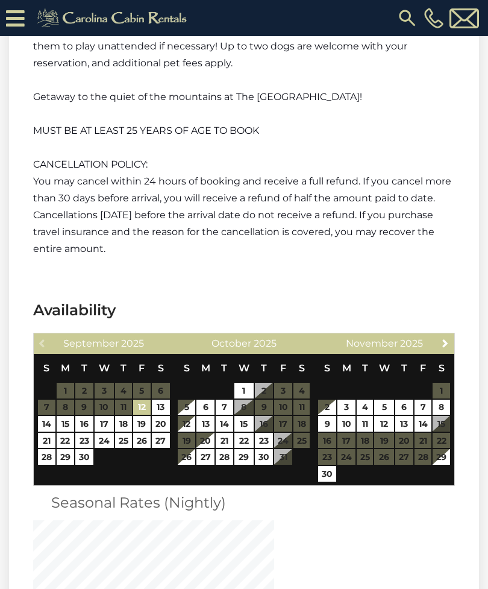
scroll to position [2115, 0]
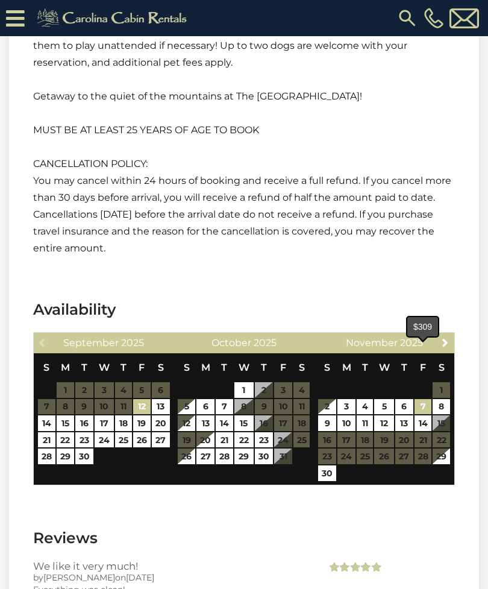
click at [420, 399] on link "7" at bounding box center [423, 407] width 17 height 16
type input "**********"
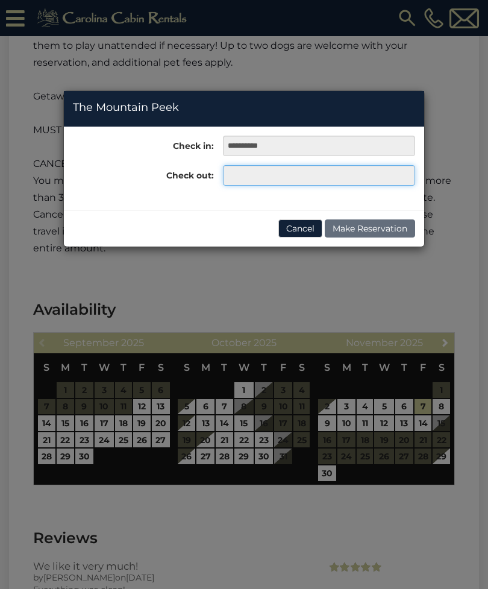
click at [299, 178] on input "text" at bounding box center [319, 175] width 192 height 20
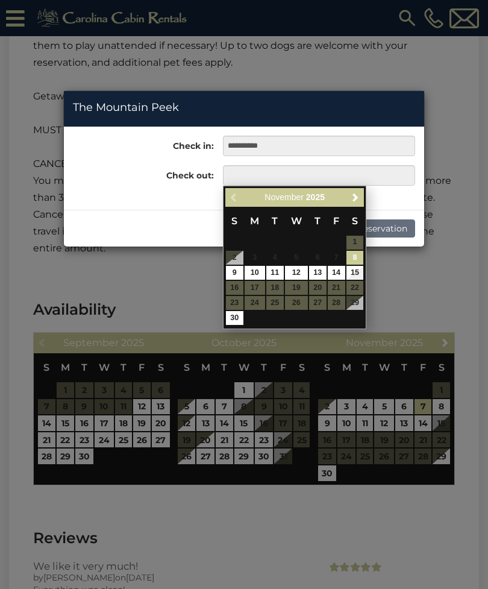
click at [258, 266] on link "10" at bounding box center [255, 273] width 20 height 14
type input "**********"
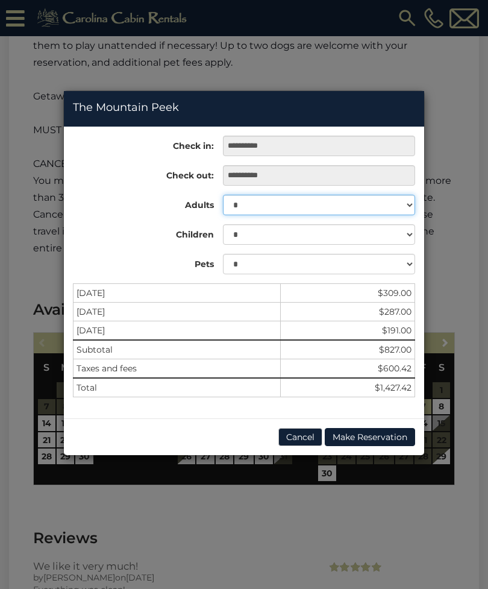
click at [401, 197] on select "* * * * * * * *" at bounding box center [319, 205] width 192 height 20
select select "*"
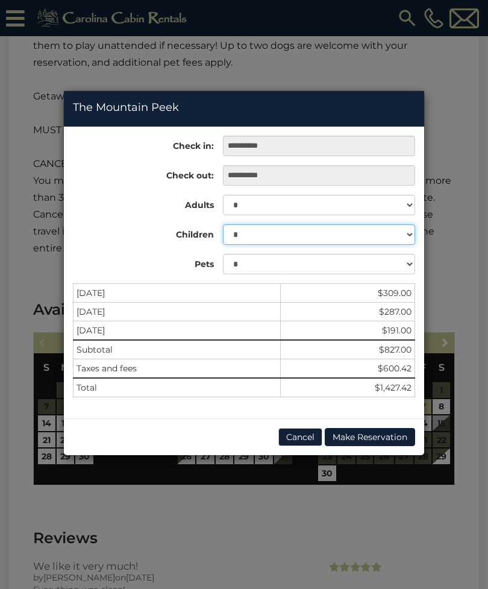
click at [374, 230] on select "* * * * * * * * *" at bounding box center [319, 234] width 192 height 20
select select "*"
click at [297, 429] on button "Cancel" at bounding box center [300, 437] width 44 height 18
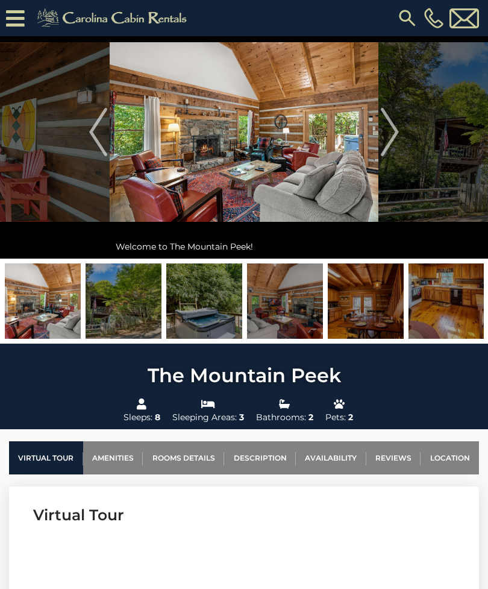
scroll to position [0, 0]
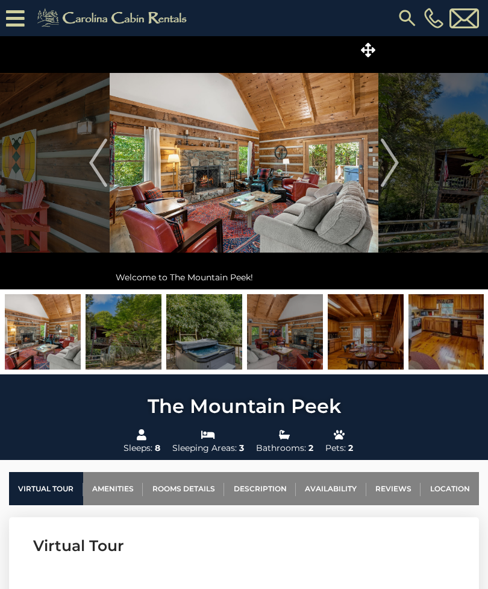
click at [166, 210] on img at bounding box center [244, 162] width 269 height 253
click at [100, 331] on img at bounding box center [124, 331] width 76 height 75
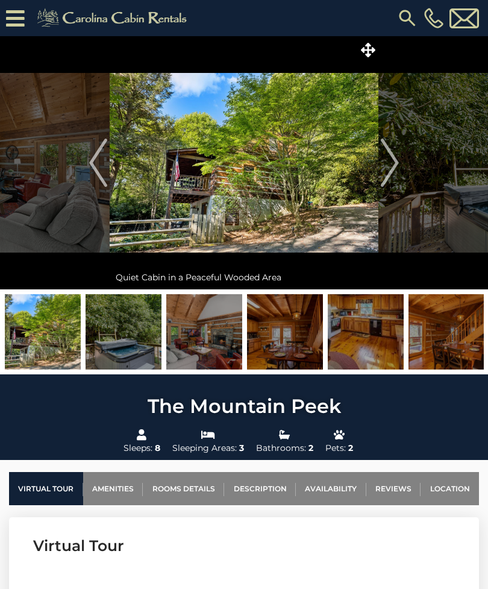
click at [206, 333] on img at bounding box center [204, 331] width 76 height 75
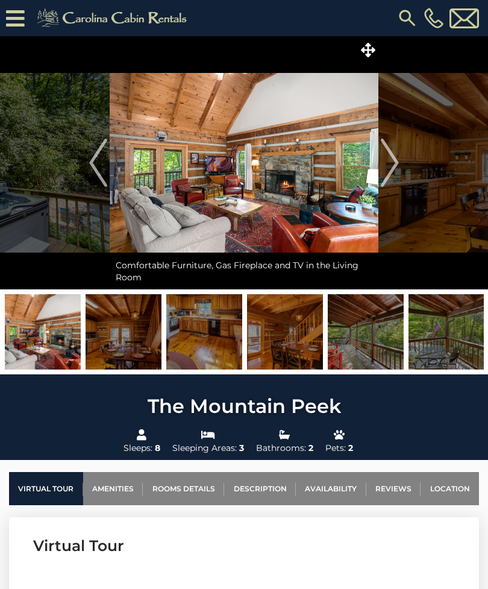
click at [210, 327] on img at bounding box center [204, 331] width 76 height 75
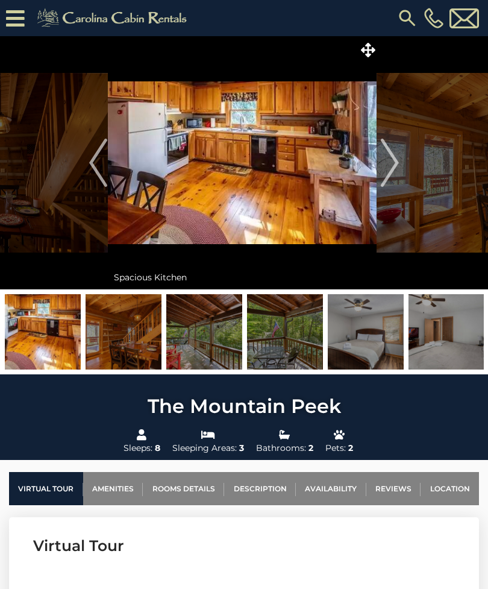
click at [390, 161] on img "Next" at bounding box center [390, 163] width 18 height 48
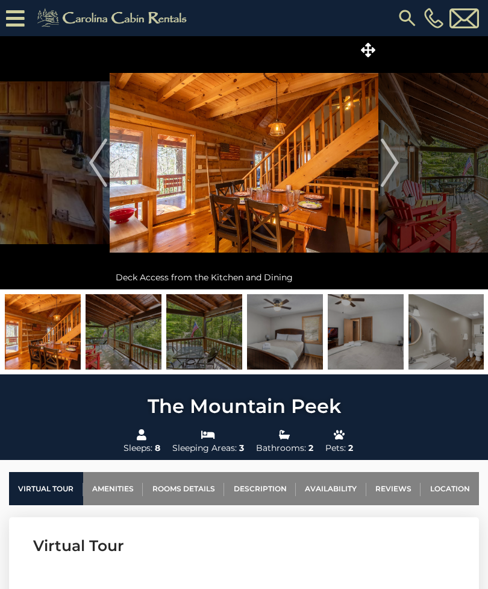
click at [389, 163] on img "Next" at bounding box center [390, 163] width 18 height 48
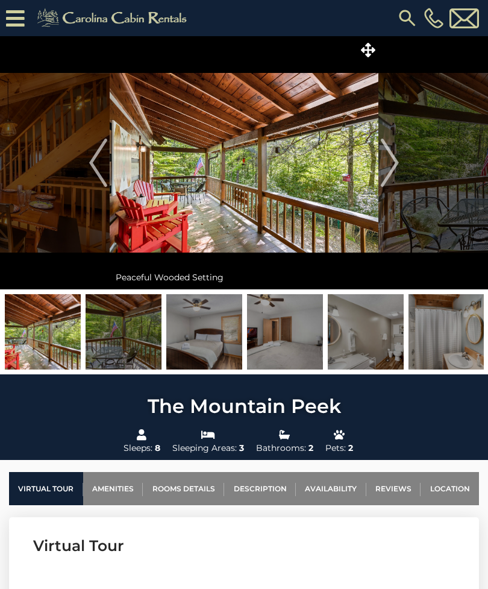
click at [395, 160] on img "Next" at bounding box center [390, 163] width 18 height 48
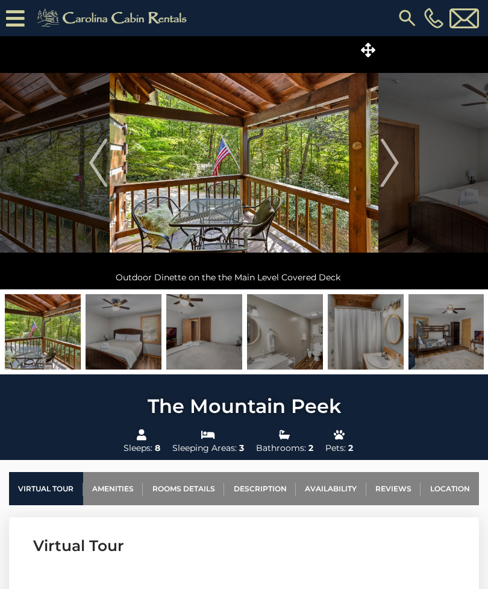
click at [392, 160] on img "Next" at bounding box center [390, 163] width 18 height 48
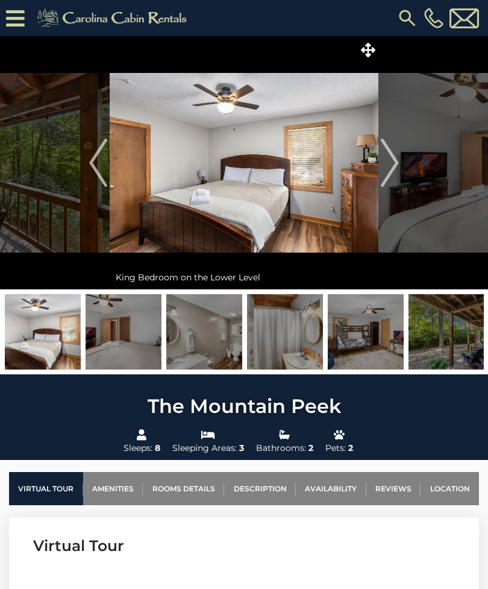
click at [387, 161] on img "Next" at bounding box center [390, 163] width 18 height 48
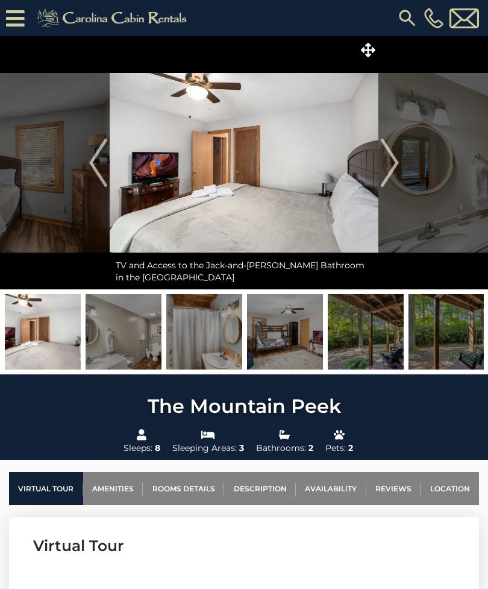
click at [385, 161] on img "Next" at bounding box center [390, 163] width 18 height 48
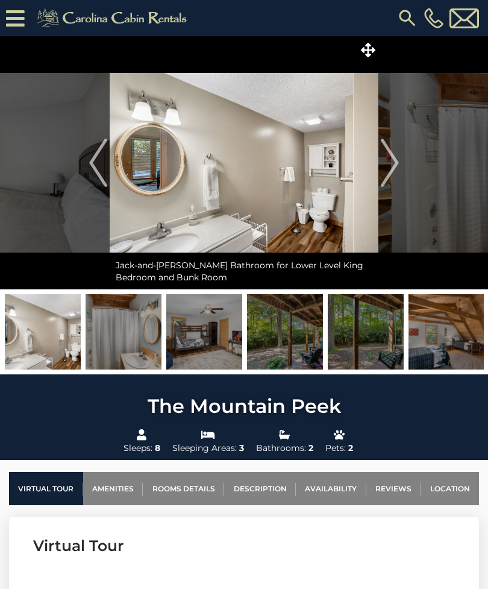
click at [387, 164] on img "Next" at bounding box center [390, 163] width 18 height 48
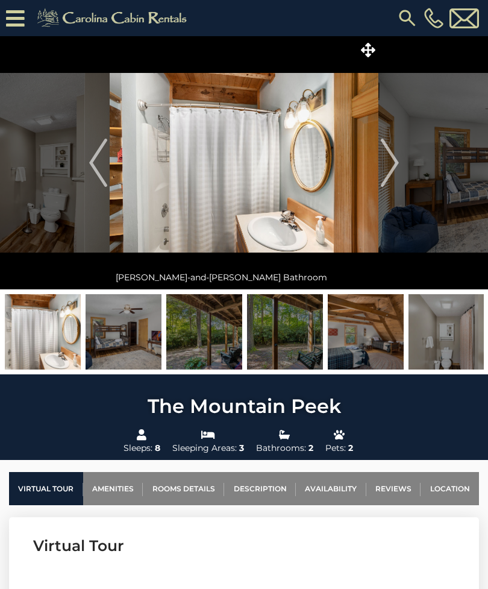
click at [386, 158] on img "Next" at bounding box center [390, 163] width 18 height 48
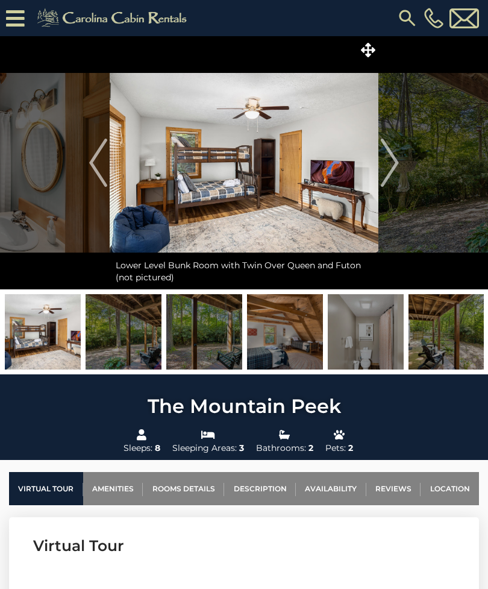
click at [393, 160] on img "Next" at bounding box center [390, 163] width 18 height 48
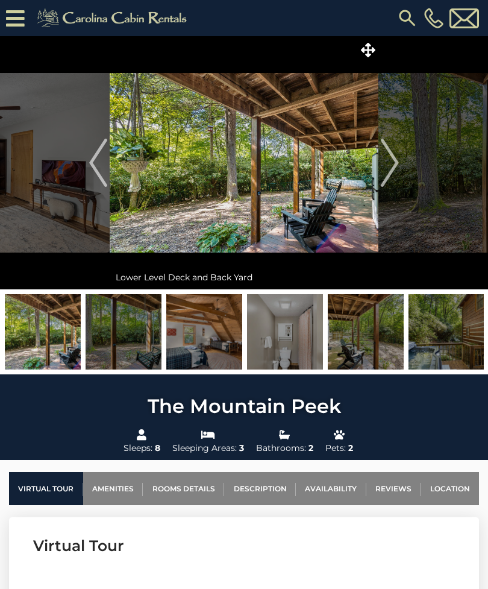
click at [392, 162] on img "Next" at bounding box center [390, 163] width 18 height 48
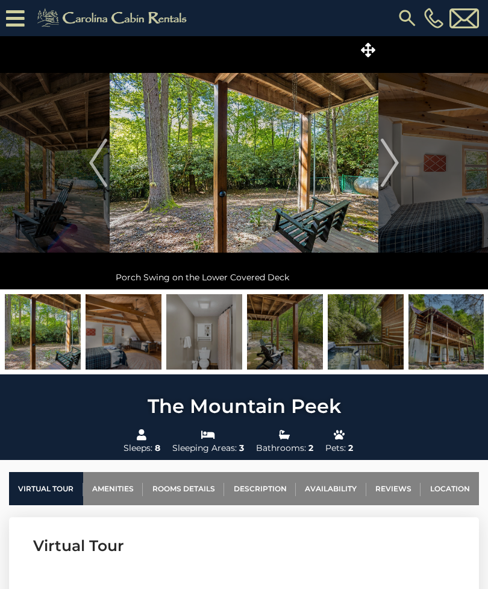
click at [391, 162] on img "Next" at bounding box center [390, 163] width 18 height 48
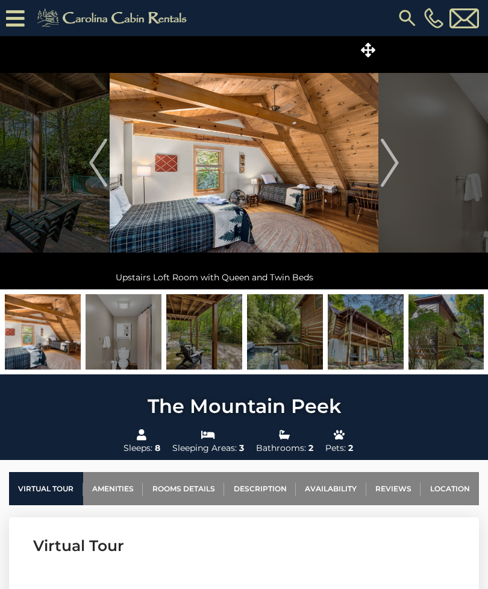
click at [395, 161] on img "Next" at bounding box center [390, 163] width 18 height 48
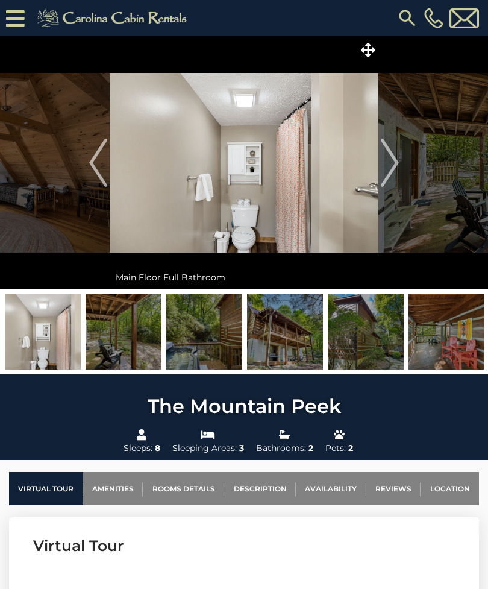
click at [391, 161] on img "Next" at bounding box center [390, 163] width 18 height 48
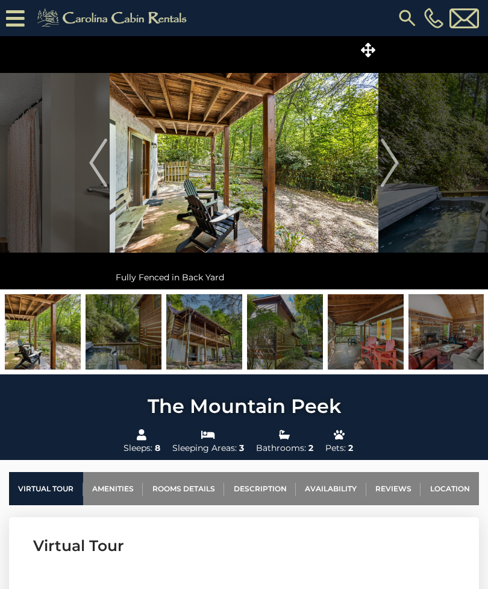
click at [388, 161] on img "Next" at bounding box center [390, 163] width 18 height 48
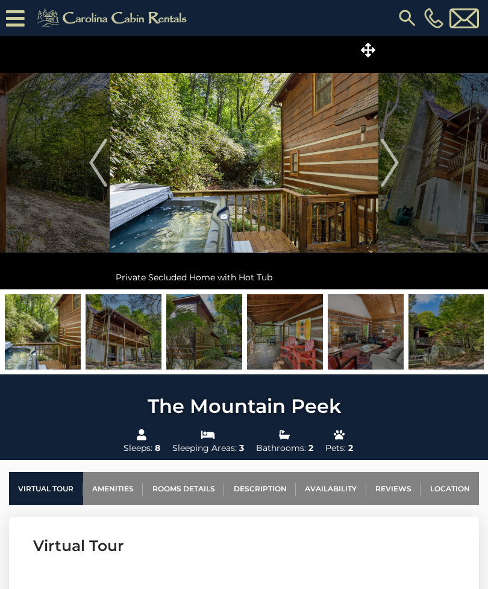
click at [390, 162] on img "Next" at bounding box center [390, 163] width 18 height 48
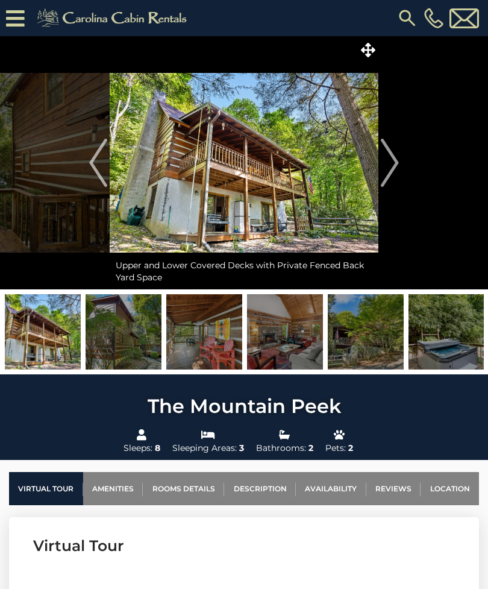
click at [391, 160] on img "Next" at bounding box center [390, 163] width 18 height 48
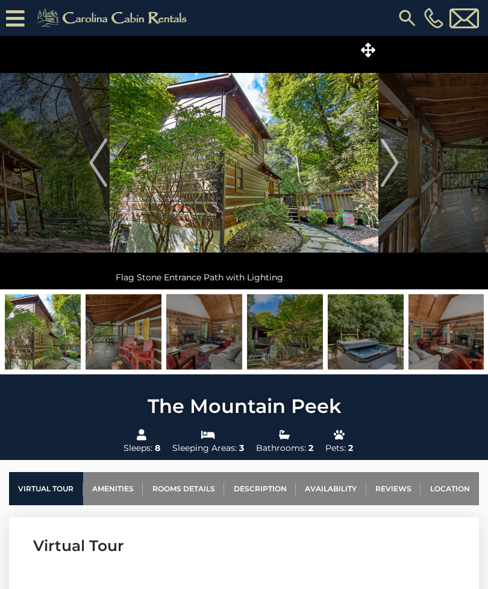
click at [389, 162] on img "Next" at bounding box center [390, 163] width 18 height 48
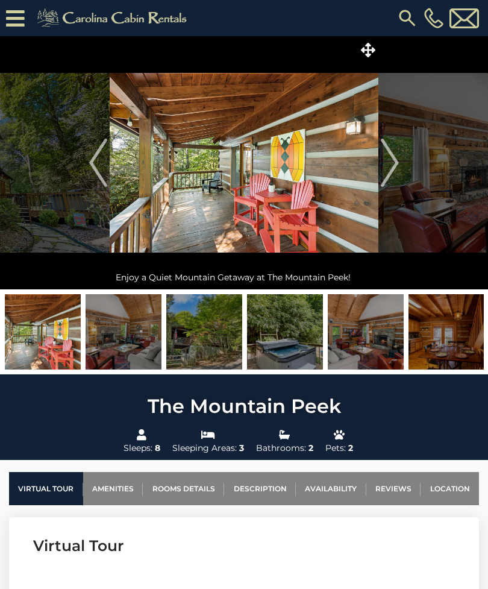
click at [393, 160] on img "Next" at bounding box center [390, 163] width 18 height 48
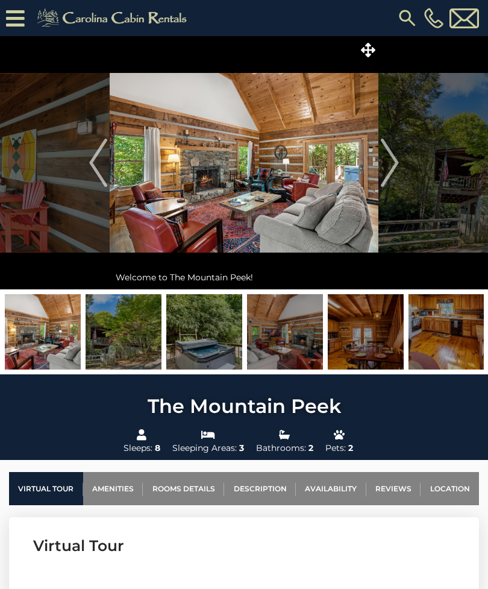
click at [396, 158] on img "Next" at bounding box center [390, 163] width 18 height 48
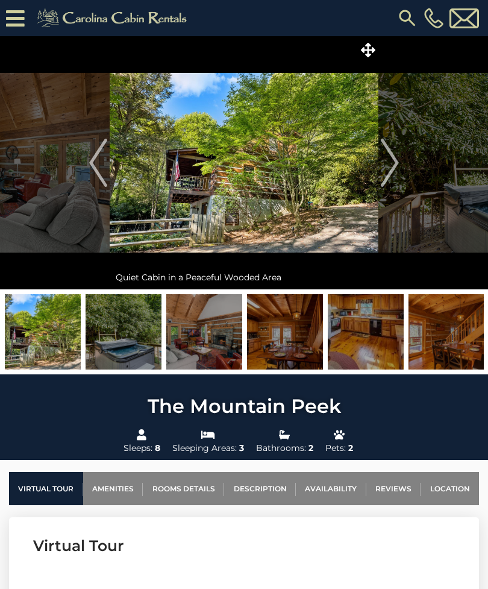
click at [395, 158] on img "Next" at bounding box center [390, 163] width 18 height 48
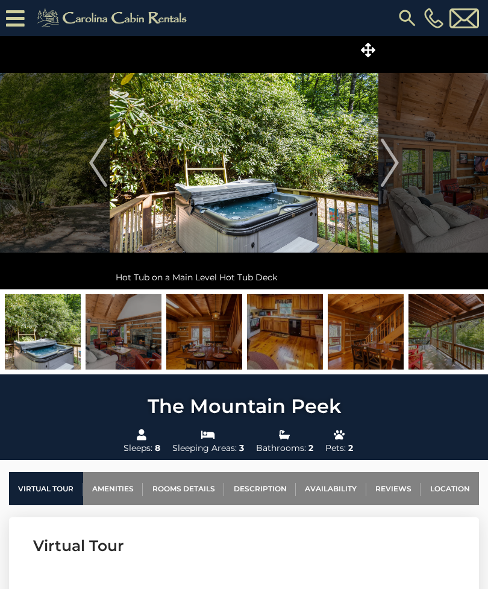
click at [392, 161] on img "Next" at bounding box center [390, 163] width 18 height 48
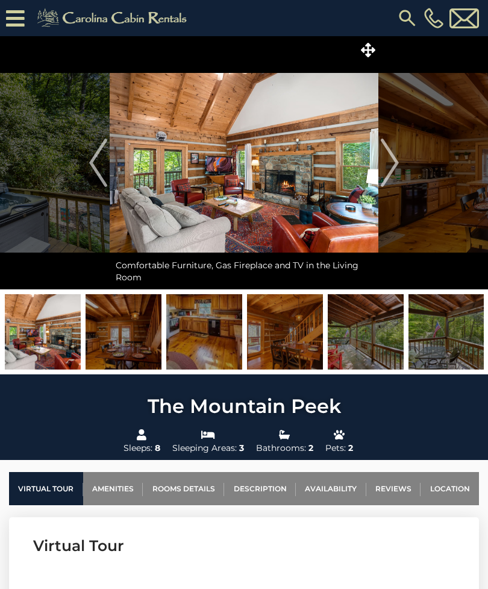
click at [389, 163] on img "Next" at bounding box center [390, 163] width 18 height 48
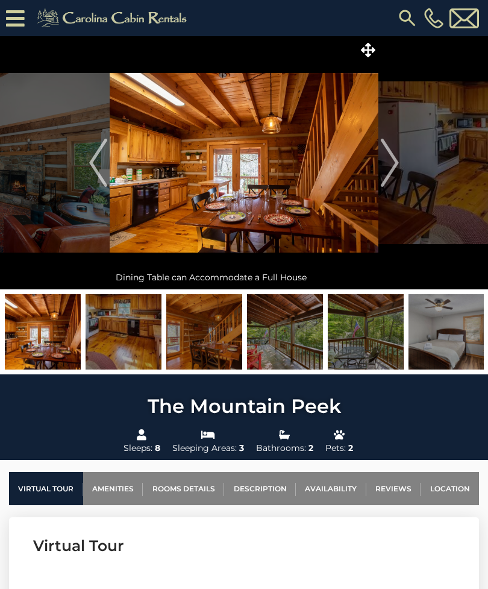
click at [395, 160] on img "Next" at bounding box center [390, 163] width 18 height 48
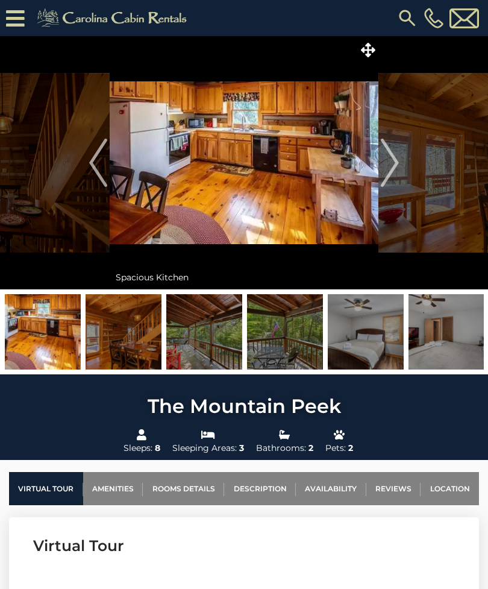
click at [387, 163] on img "Next" at bounding box center [390, 163] width 18 height 48
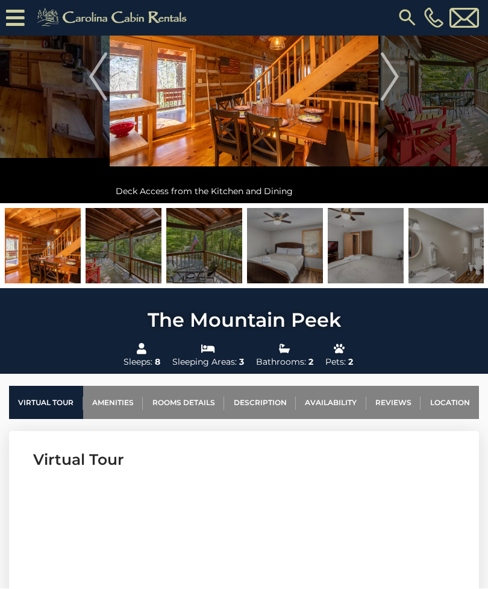
scroll to position [111, 0]
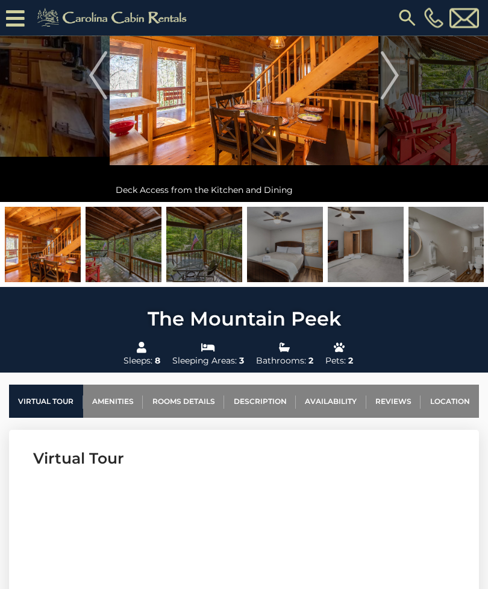
click at [343, 395] on link "Availability" at bounding box center [331, 401] width 70 height 33
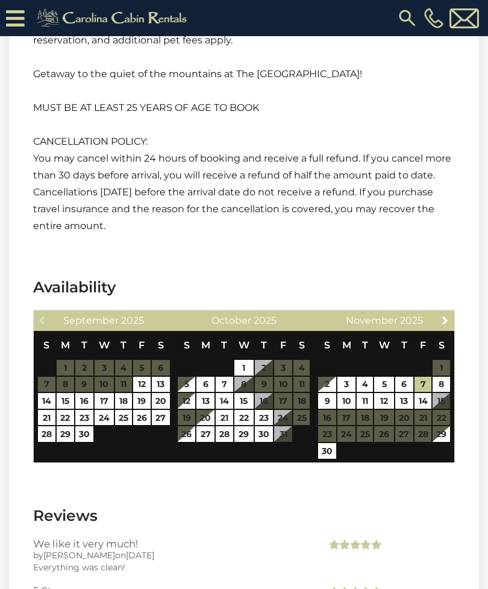
scroll to position [2252, 0]
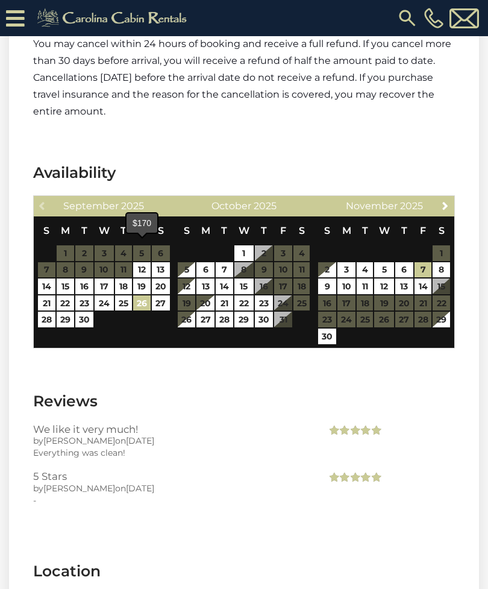
click at [142, 295] on link "26" at bounding box center [141, 303] width 17 height 16
type input "**********"
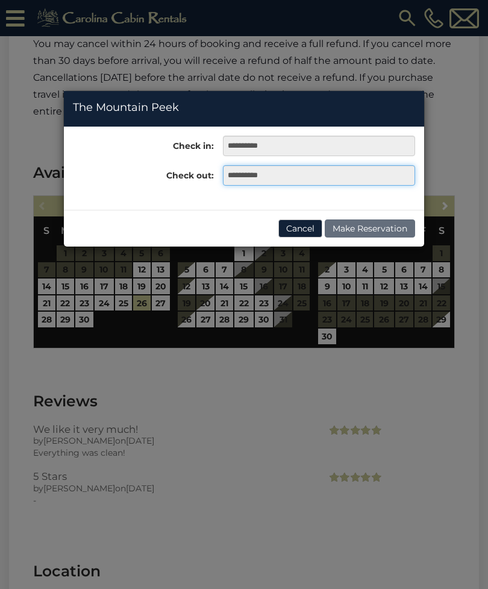
click at [319, 176] on input "**********" at bounding box center [319, 175] width 192 height 20
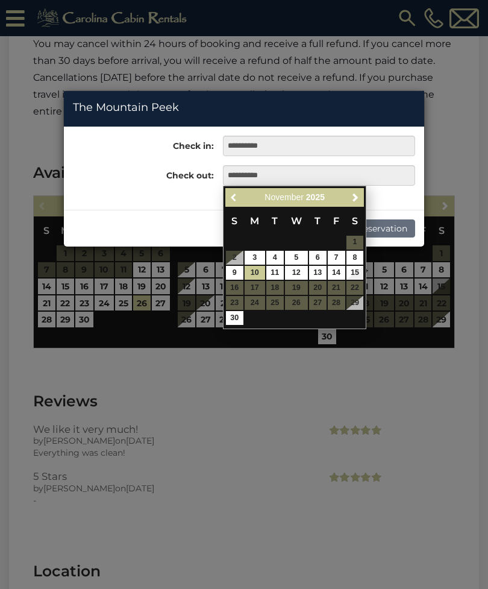
click at [235, 193] on span "Previous" at bounding box center [235, 197] width 10 height 10
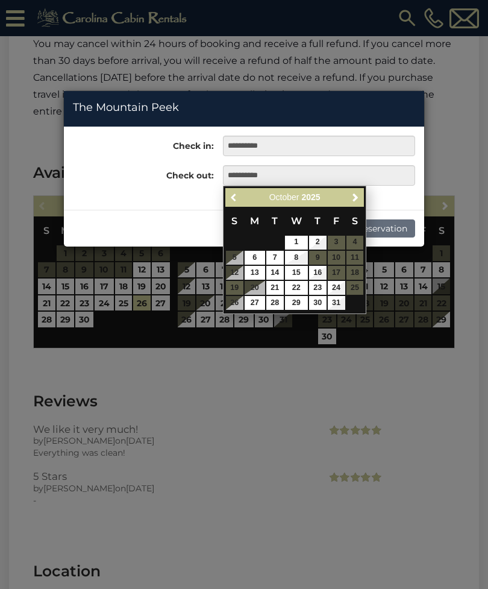
click at [238, 192] on link "Previous" at bounding box center [234, 197] width 15 height 15
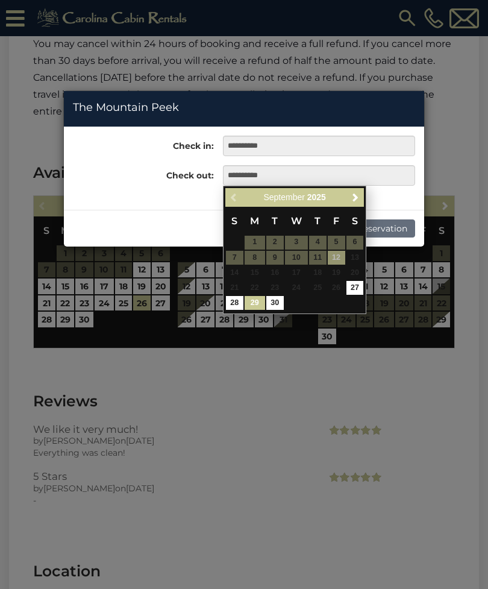
click at [255, 298] on link "29" at bounding box center [255, 303] width 20 height 14
type input "**********"
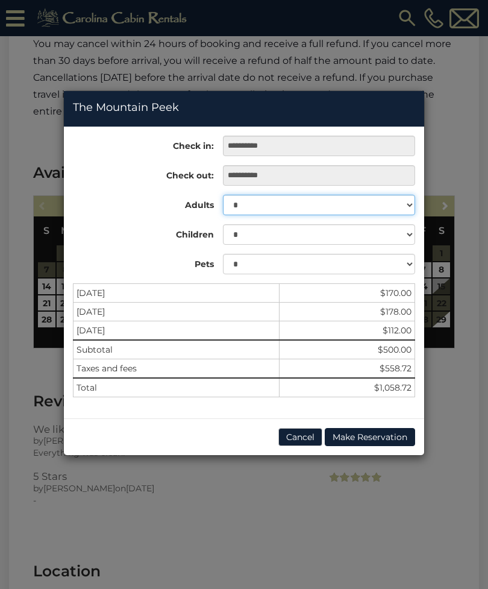
click at [403, 201] on select "* * * * * * * *" at bounding box center [319, 205] width 192 height 20
select select "*"
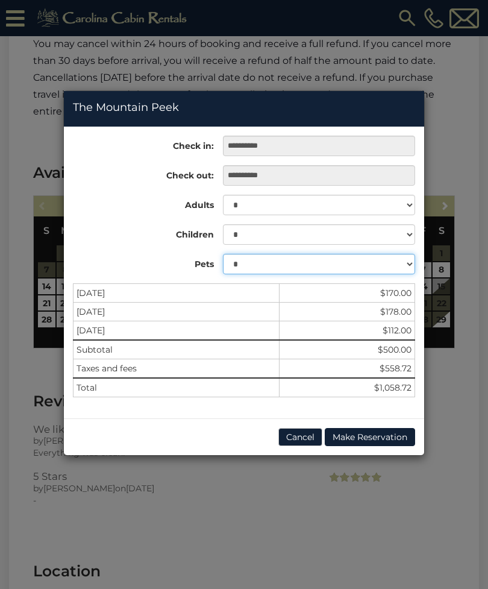
click at [386, 267] on select "* * *" at bounding box center [319, 264] width 192 height 20
select select "*"
click at [369, 437] on button "Make Reservation" at bounding box center [370, 437] width 90 height 18
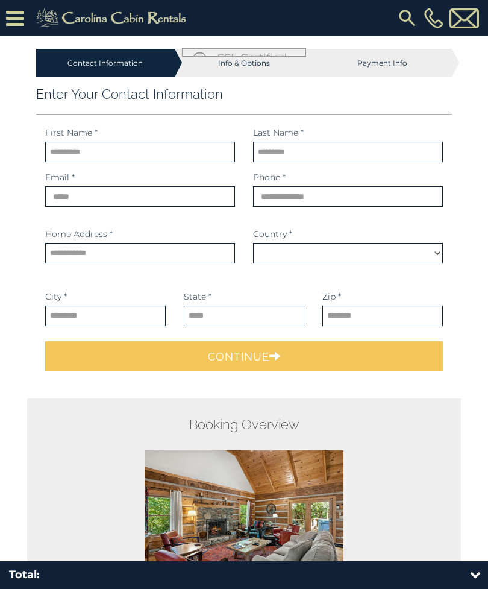
select select "*********"
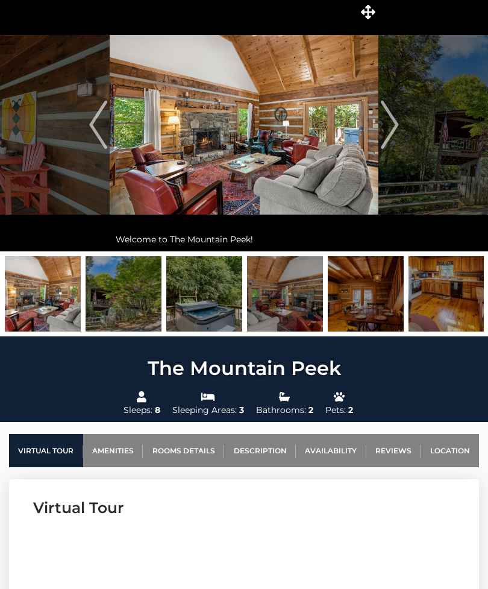
click at [443, 297] on img at bounding box center [447, 293] width 76 height 75
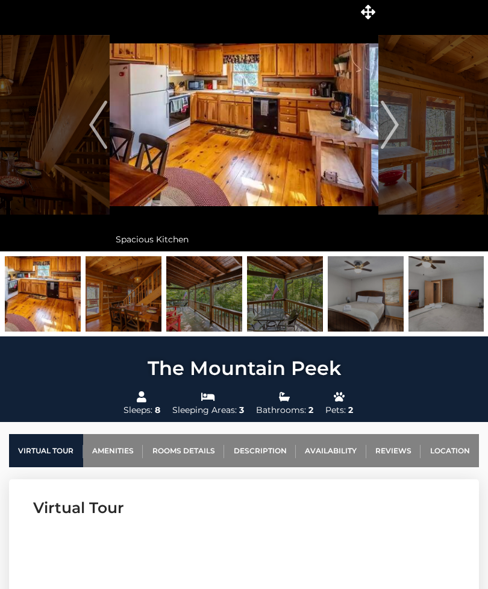
click at [434, 290] on img at bounding box center [447, 293] width 76 height 75
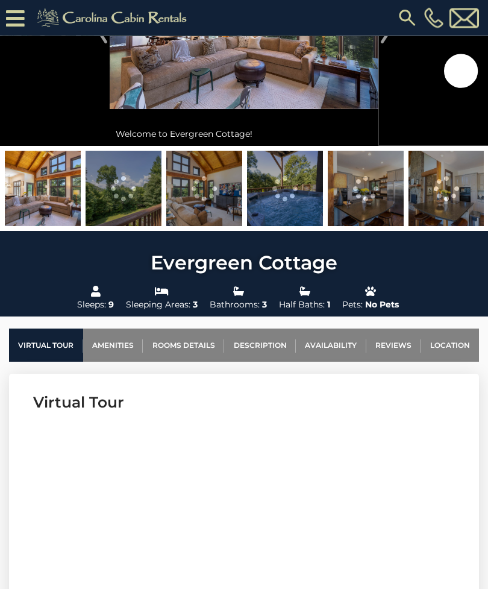
scroll to position [168, 0]
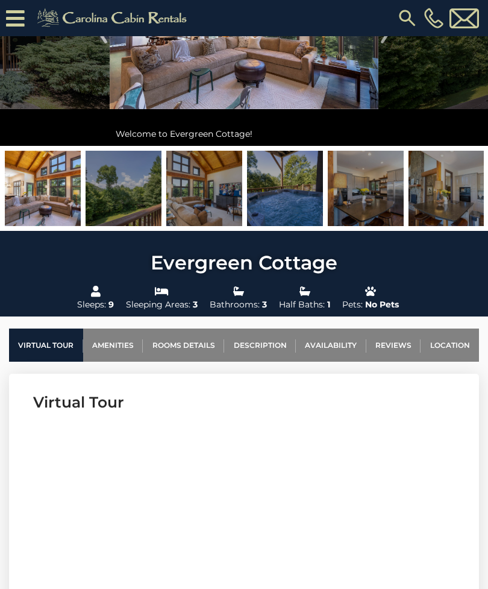
click at [345, 340] on link "Availability" at bounding box center [331, 344] width 70 height 33
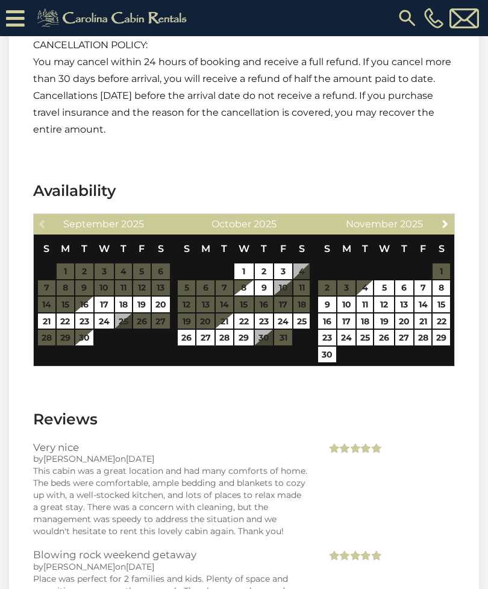
scroll to position [2221, 0]
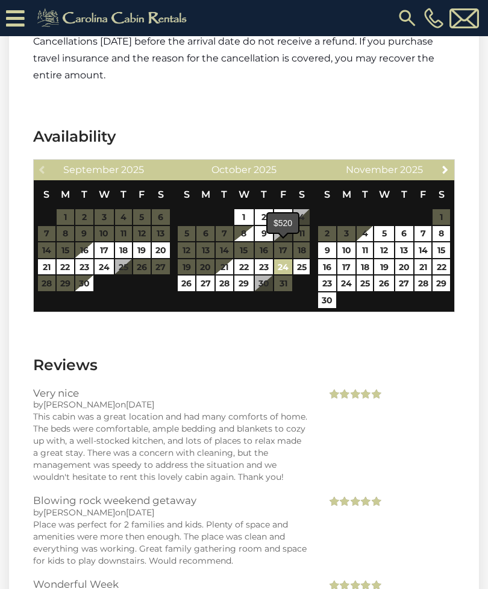
click at [283, 259] on link "24" at bounding box center [283, 267] width 18 height 16
type input "**********"
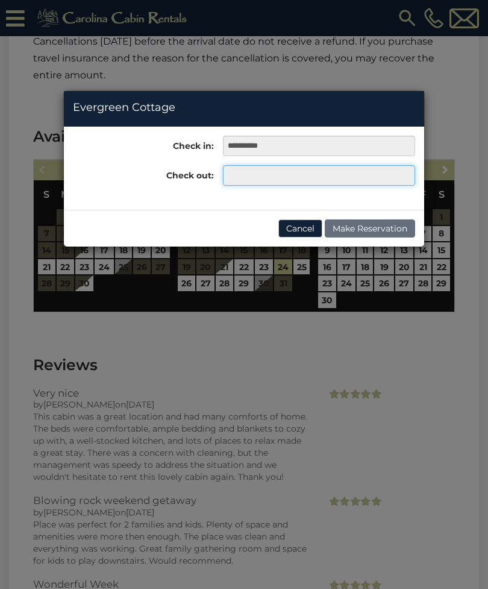
click at [234, 175] on input "text" at bounding box center [319, 175] width 192 height 20
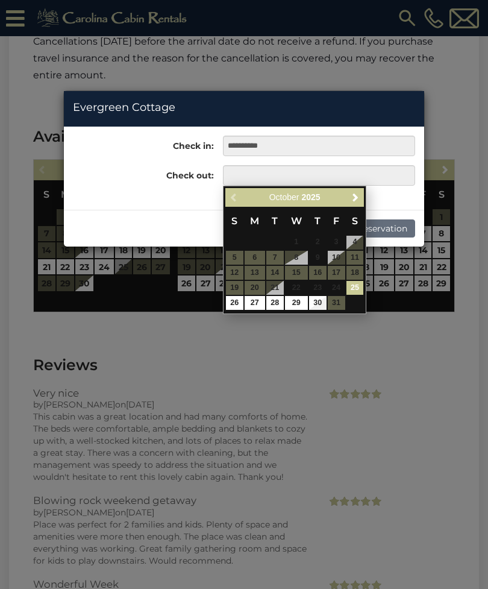
click at [252, 302] on link "27" at bounding box center [255, 303] width 20 height 14
type input "**********"
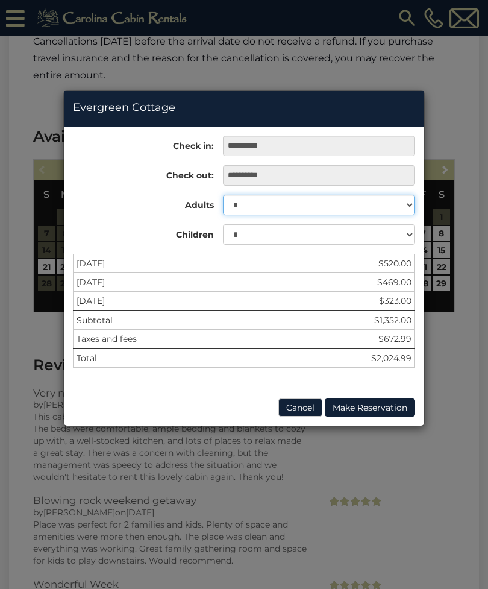
click at [391, 199] on select "* * * * * * * * *" at bounding box center [319, 205] width 192 height 20
select select "*"
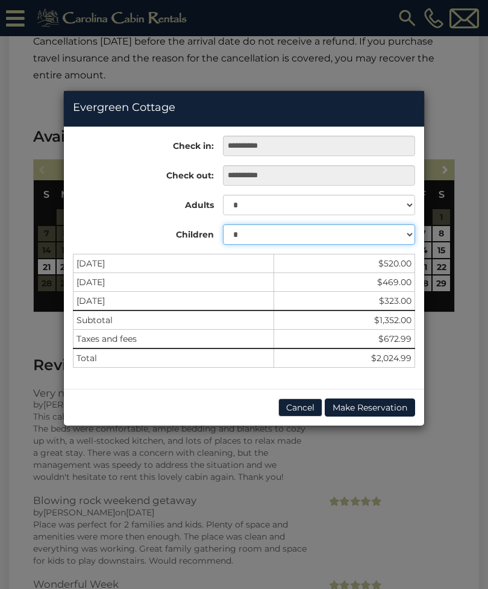
click at [398, 232] on select "* * * * * * * * * *" at bounding box center [319, 234] width 192 height 20
select select "*"
click at [389, 404] on button "Make Reservation" at bounding box center [370, 407] width 90 height 18
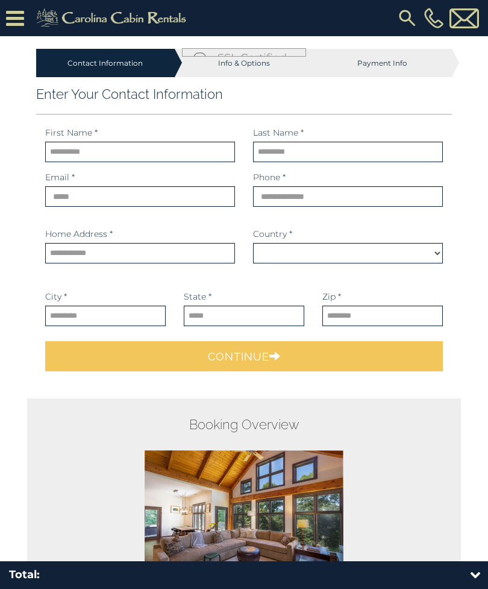
select select "*********"
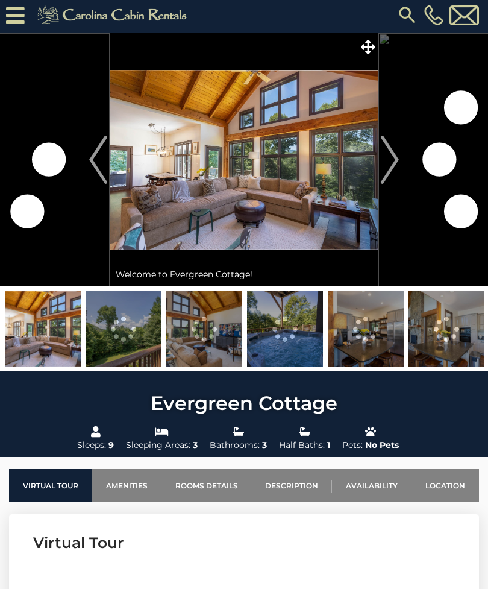
scroll to position [3, 0]
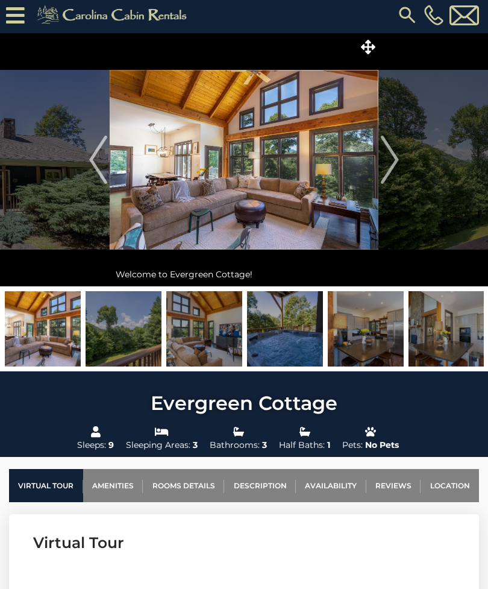
click at [390, 161] on img "Next" at bounding box center [390, 160] width 18 height 48
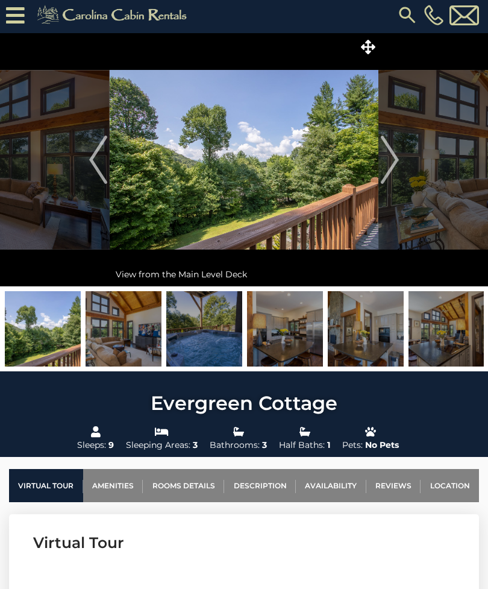
click at [391, 160] on img "Next" at bounding box center [390, 160] width 18 height 48
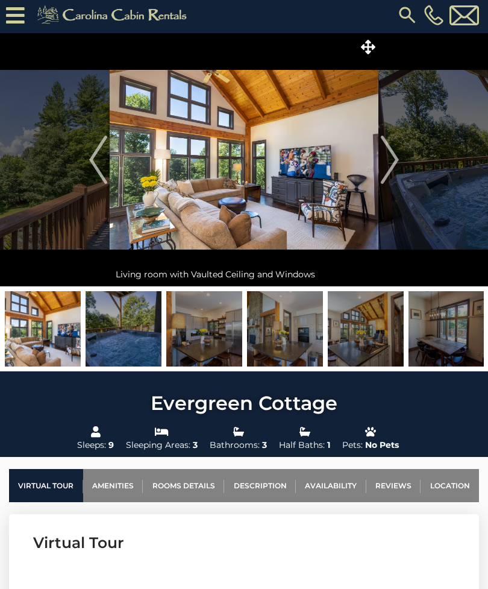
click at [393, 161] on img "Next" at bounding box center [390, 160] width 18 height 48
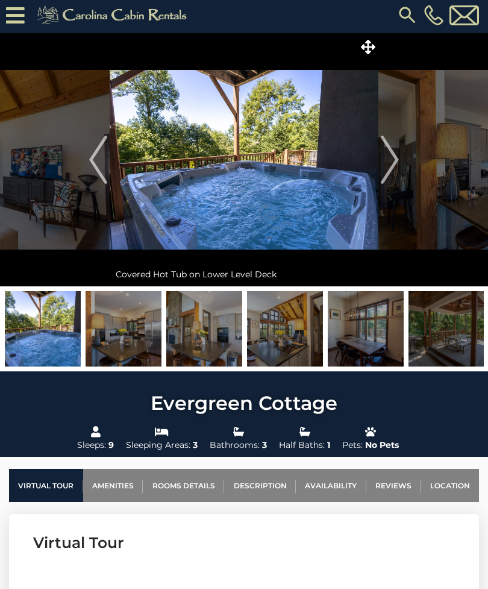
click at [389, 161] on img "Next" at bounding box center [390, 160] width 18 height 48
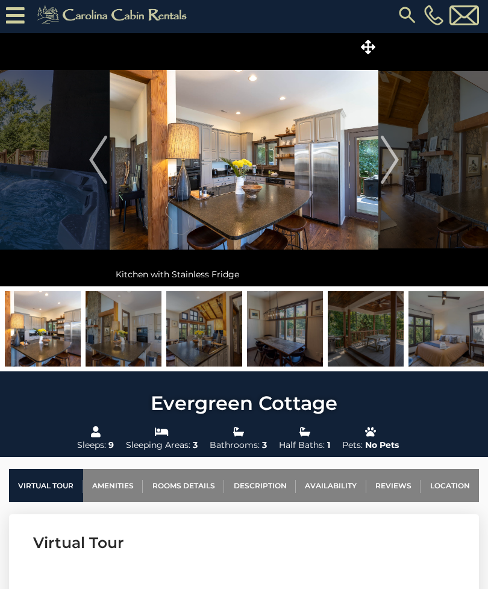
click at [387, 163] on img "Next" at bounding box center [390, 160] width 18 height 48
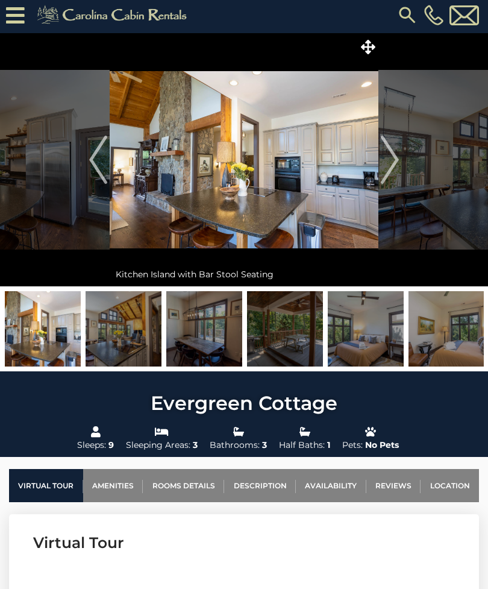
click at [389, 163] on img "Next" at bounding box center [390, 160] width 18 height 48
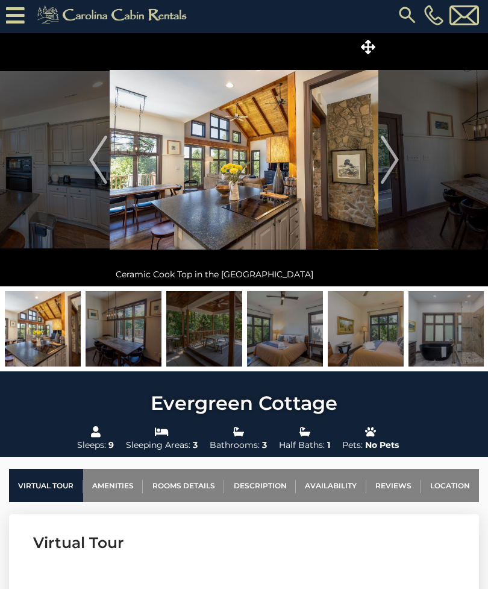
click at [390, 161] on img "Next" at bounding box center [390, 160] width 18 height 48
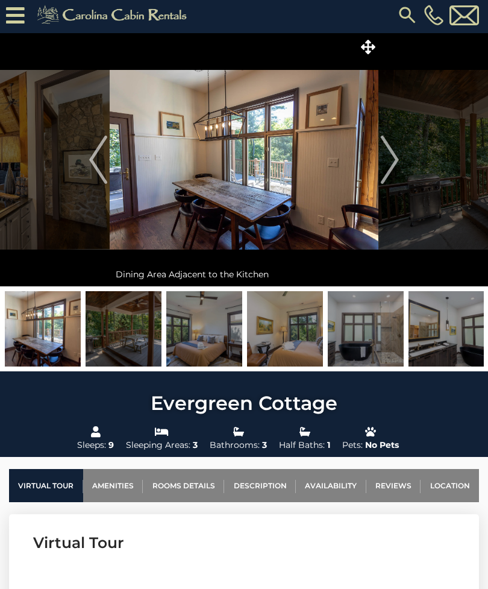
click at [387, 162] on img "Next" at bounding box center [390, 160] width 18 height 48
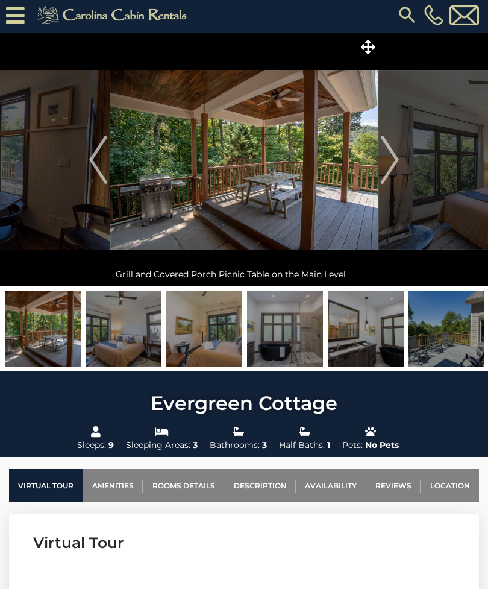
click at [386, 161] on img "Next" at bounding box center [390, 160] width 18 height 48
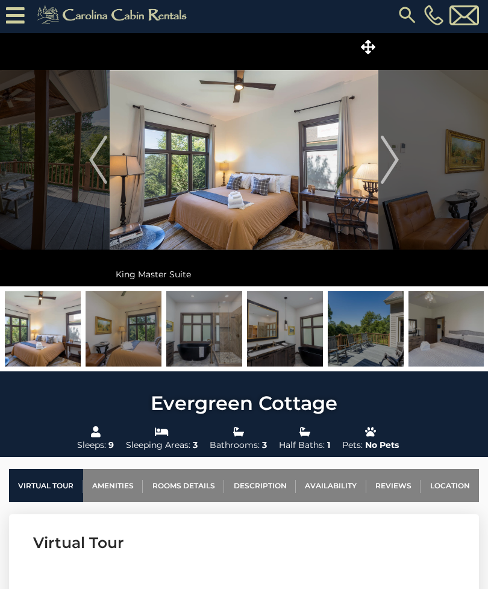
click at [388, 160] on img "Next" at bounding box center [390, 160] width 18 height 48
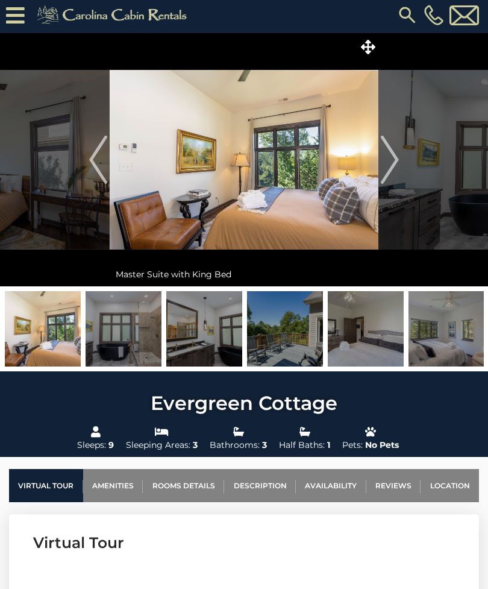
click at [384, 157] on img "Next" at bounding box center [390, 160] width 18 height 48
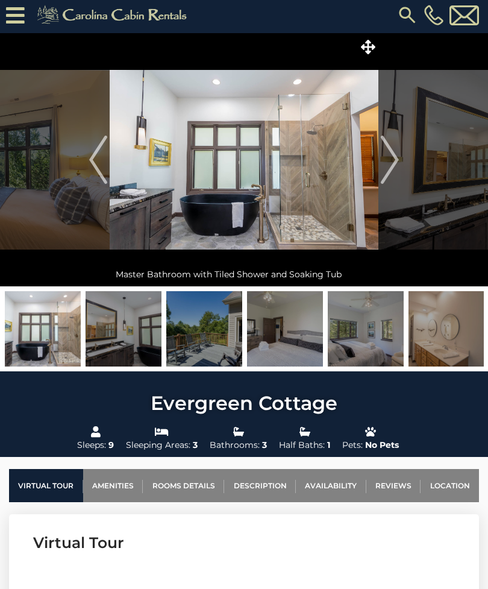
click at [386, 159] on img "Next" at bounding box center [390, 160] width 18 height 48
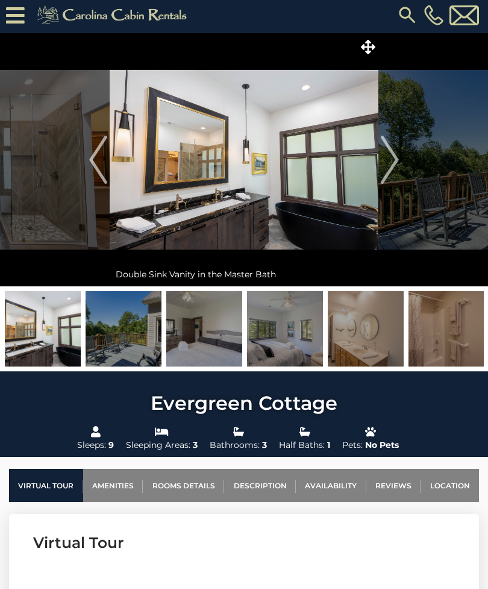
click at [390, 156] on img "Next" at bounding box center [390, 160] width 18 height 48
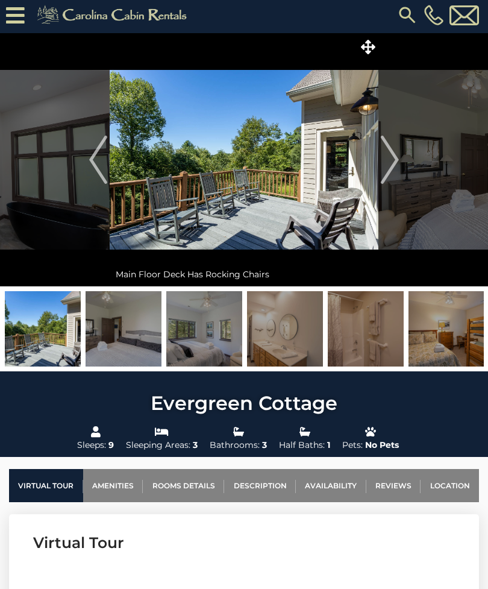
click at [390, 155] on img "Next" at bounding box center [390, 160] width 18 height 48
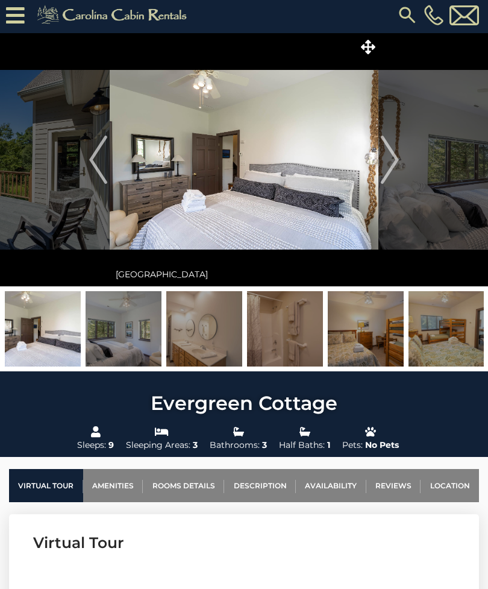
click at [387, 158] on img "Next" at bounding box center [390, 160] width 18 height 48
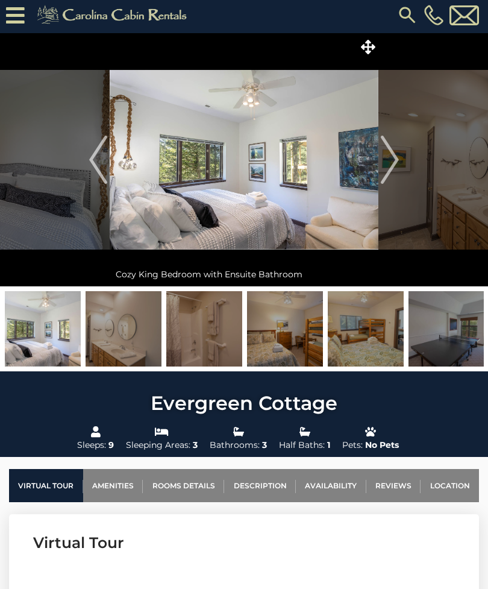
click at [388, 154] on img "Next" at bounding box center [390, 160] width 18 height 48
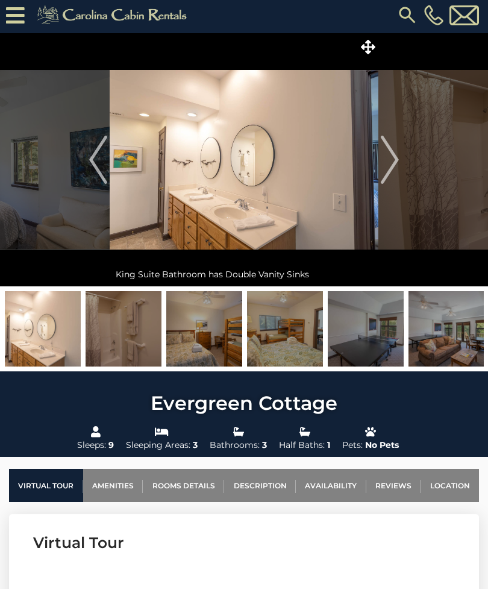
click at [389, 155] on img "Next" at bounding box center [390, 160] width 18 height 48
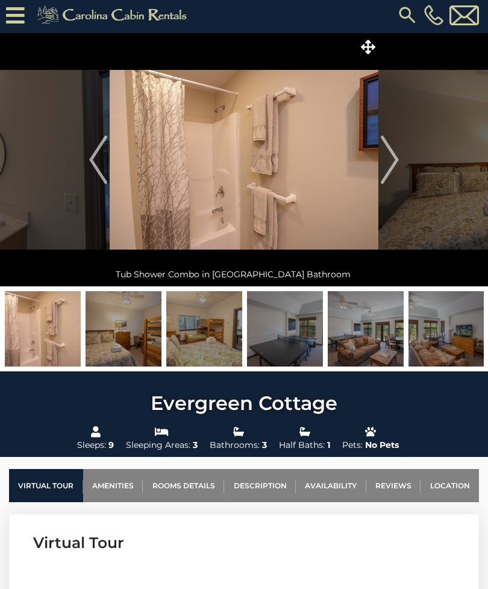
click at [387, 159] on img "Next" at bounding box center [390, 160] width 18 height 48
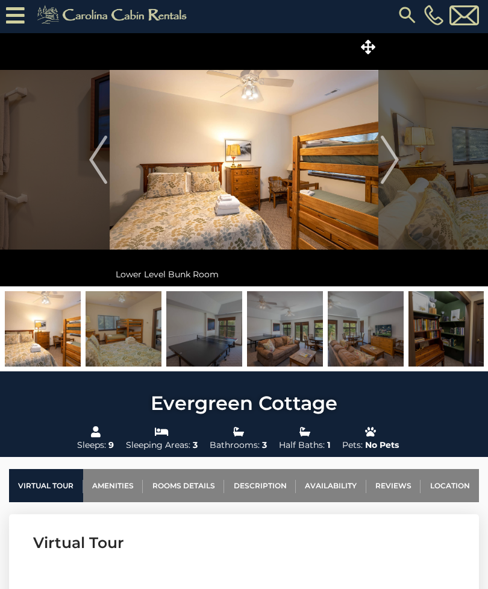
click at [390, 158] on img "Next" at bounding box center [390, 160] width 18 height 48
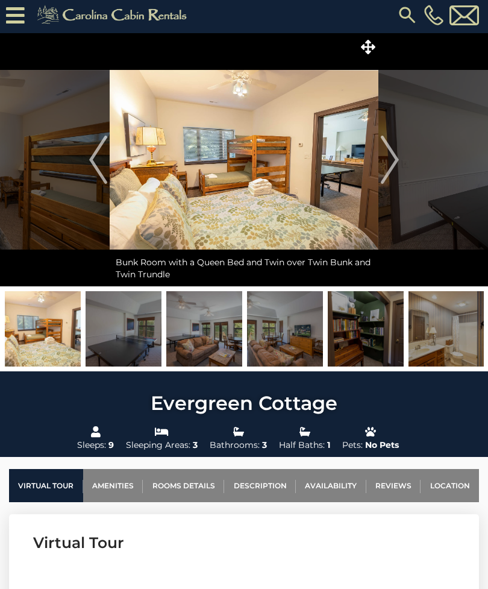
click at [387, 157] on img "Next" at bounding box center [390, 160] width 18 height 48
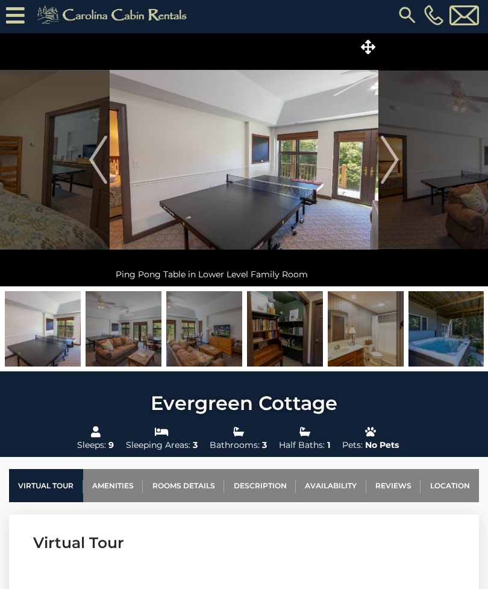
click at [397, 151] on img "Next" at bounding box center [390, 160] width 18 height 48
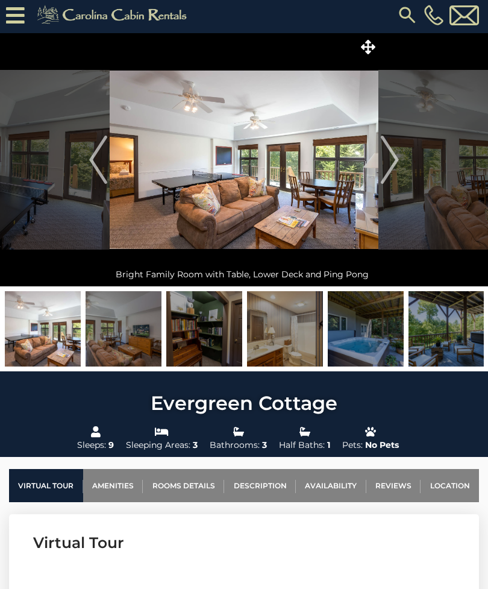
click at [396, 157] on img "Next" at bounding box center [390, 160] width 18 height 48
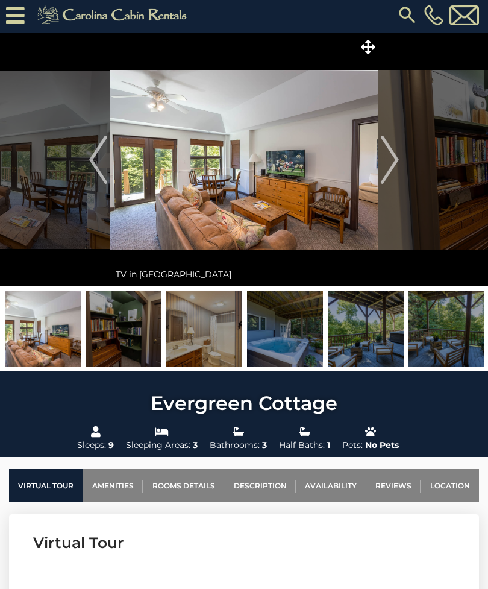
click at [396, 155] on img "Next" at bounding box center [390, 160] width 18 height 48
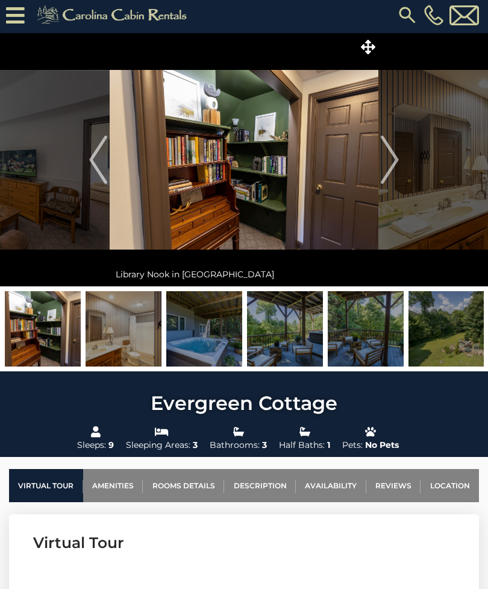
click at [392, 152] on img "Next" at bounding box center [390, 160] width 18 height 48
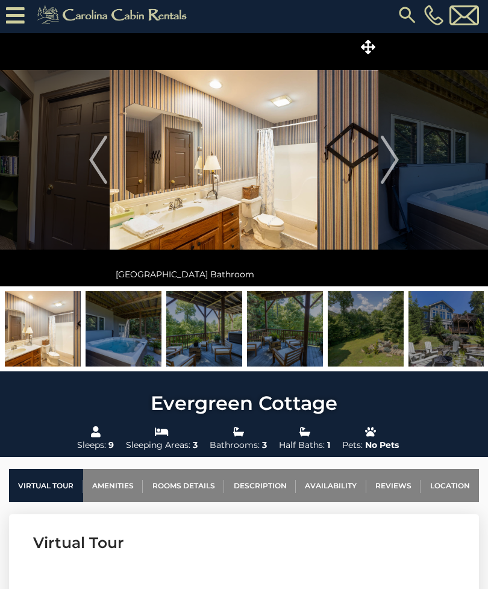
click at [392, 157] on img "Next" at bounding box center [390, 160] width 18 height 48
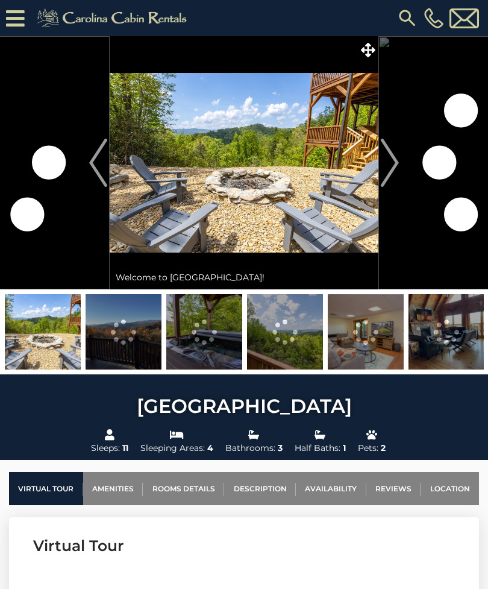
click at [314, 484] on link "Availability" at bounding box center [331, 488] width 70 height 33
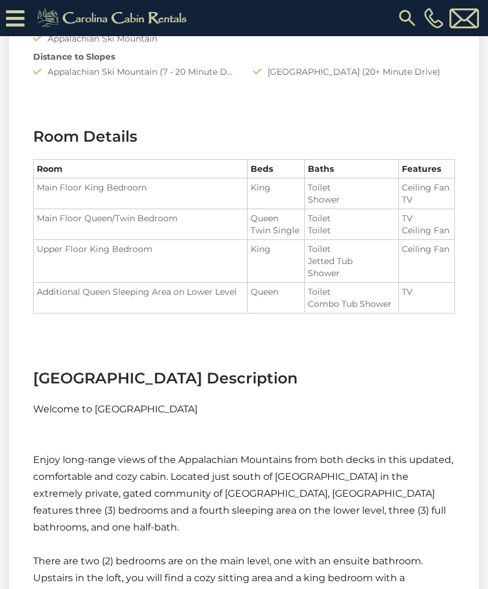
scroll to position [1360, 0]
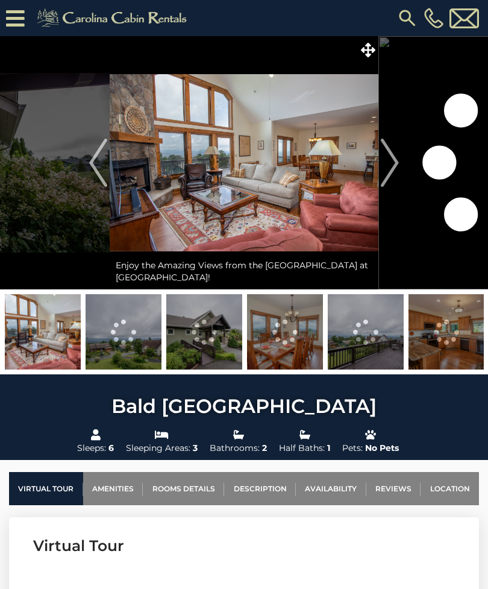
click at [316, 490] on link "Availability" at bounding box center [331, 488] width 70 height 33
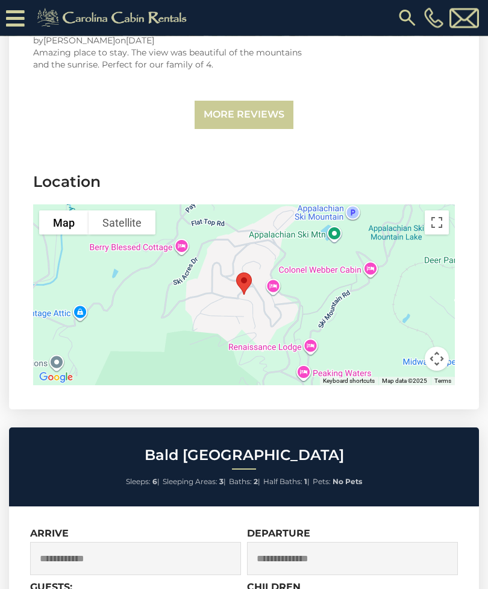
scroll to position [3617, 0]
click at [89, 542] on input "text" at bounding box center [135, 558] width 211 height 33
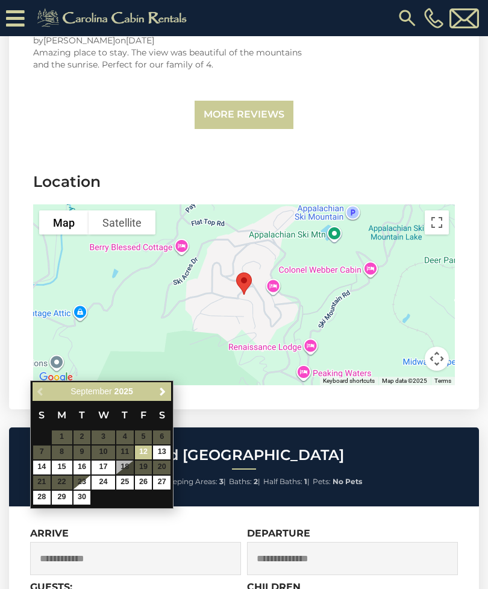
click at [160, 389] on span "Next" at bounding box center [163, 392] width 10 height 10
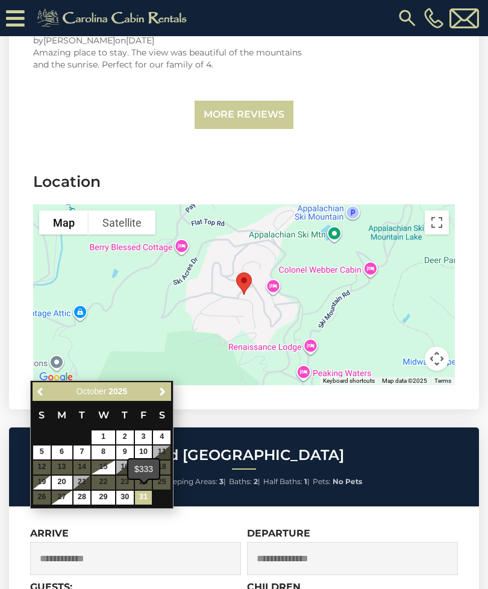
click at [143, 492] on link "31" at bounding box center [143, 497] width 17 height 14
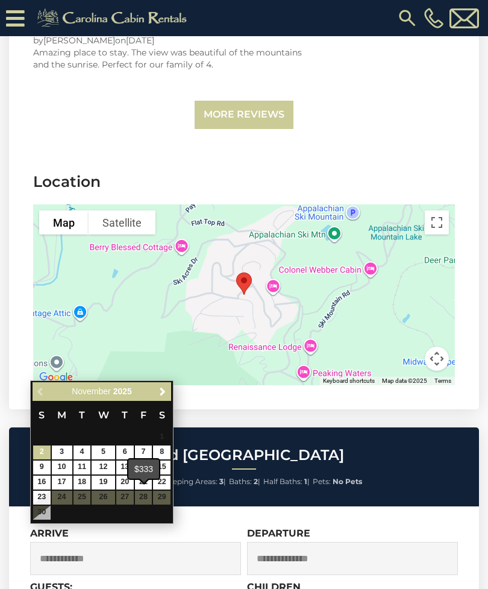
type input "**********"
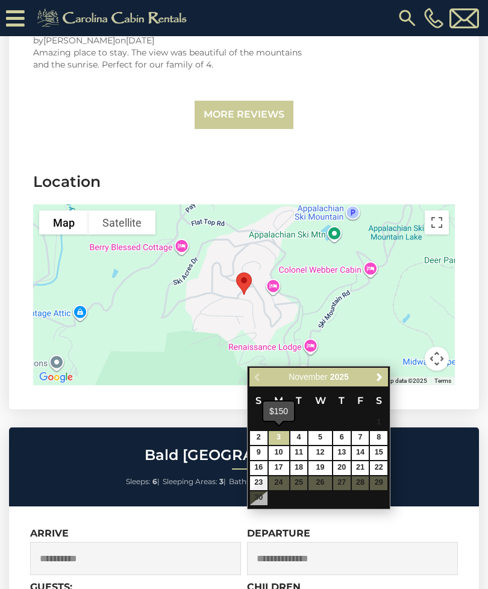
click at [280, 431] on link "3" at bounding box center [279, 438] width 20 height 14
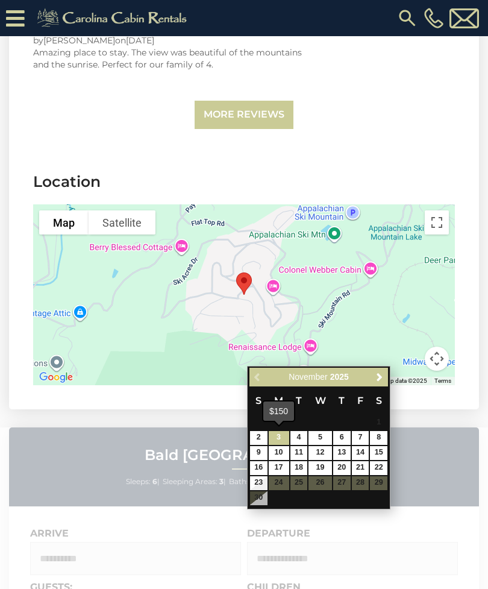
type input "**********"
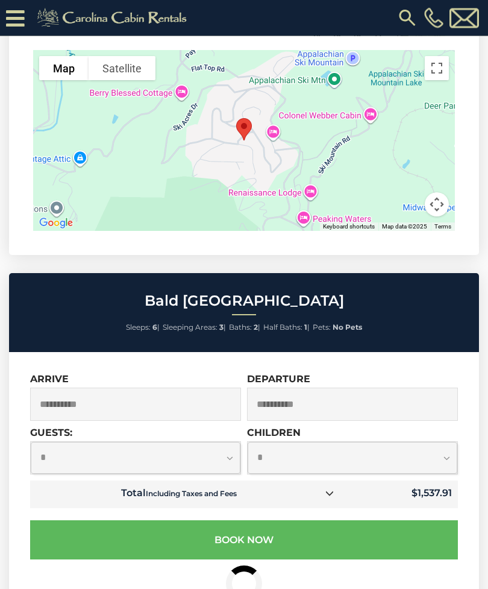
scroll to position [3771, 0]
click at [119, 442] on select "**********" at bounding box center [136, 458] width 210 height 32
select select "*"
click at [283, 442] on select "**********" at bounding box center [353, 458] width 210 height 32
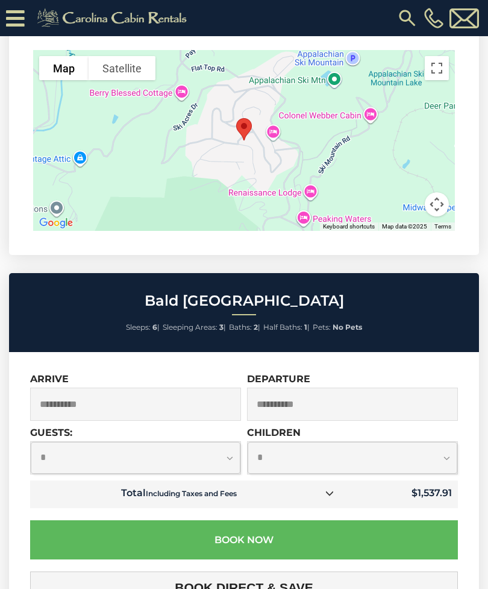
select select "*"
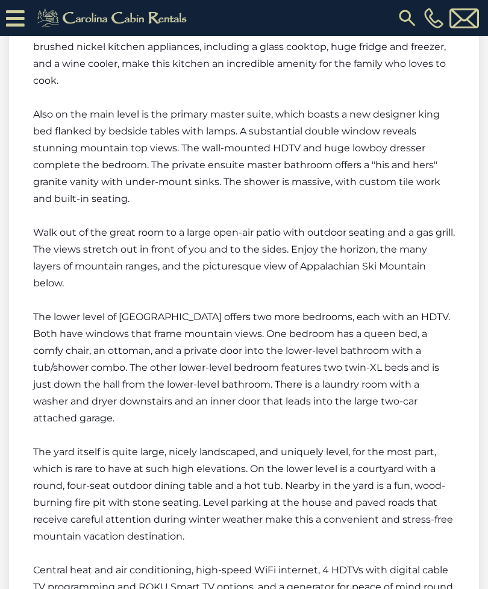
scroll to position [2173, 0]
